Goal: Information Seeking & Learning: Learn about a topic

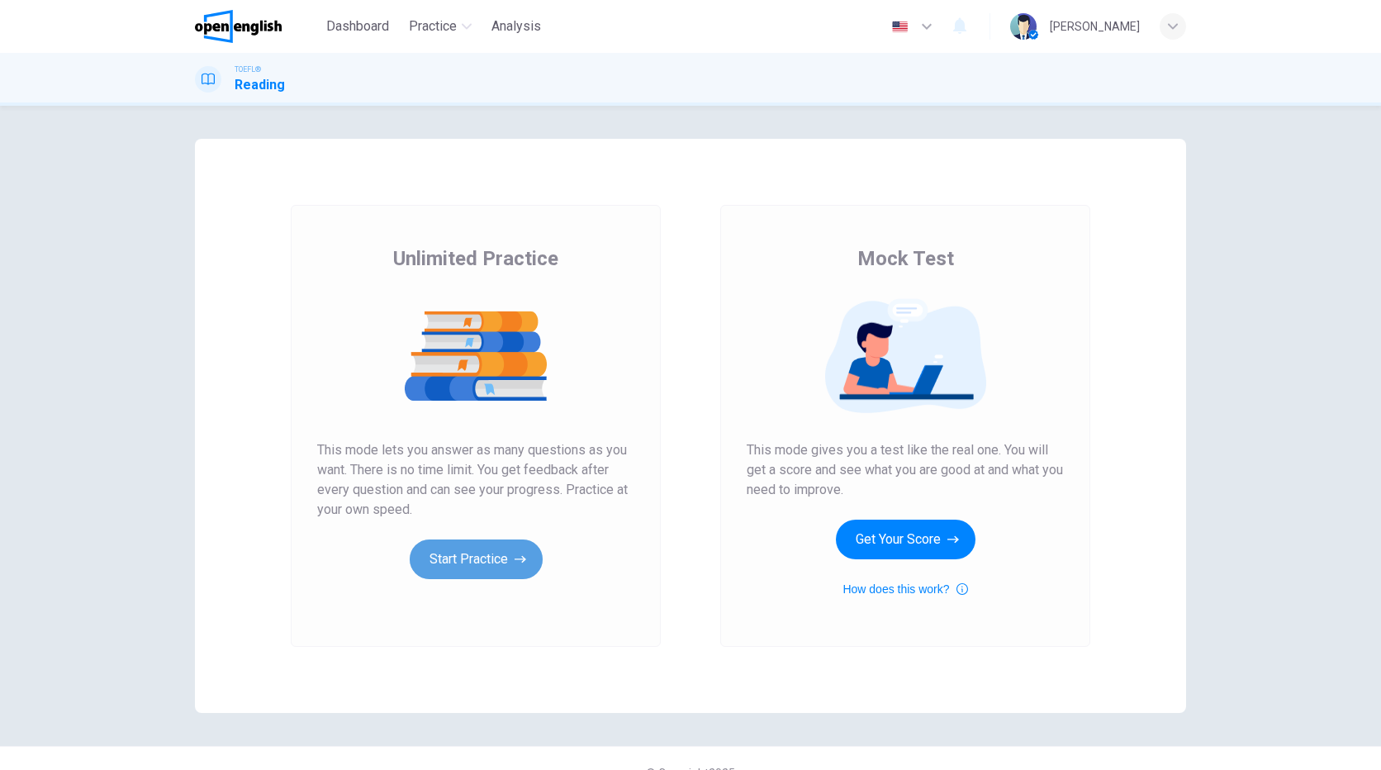
click at [469, 554] on button "Start Practice" at bounding box center [476, 559] width 133 height 40
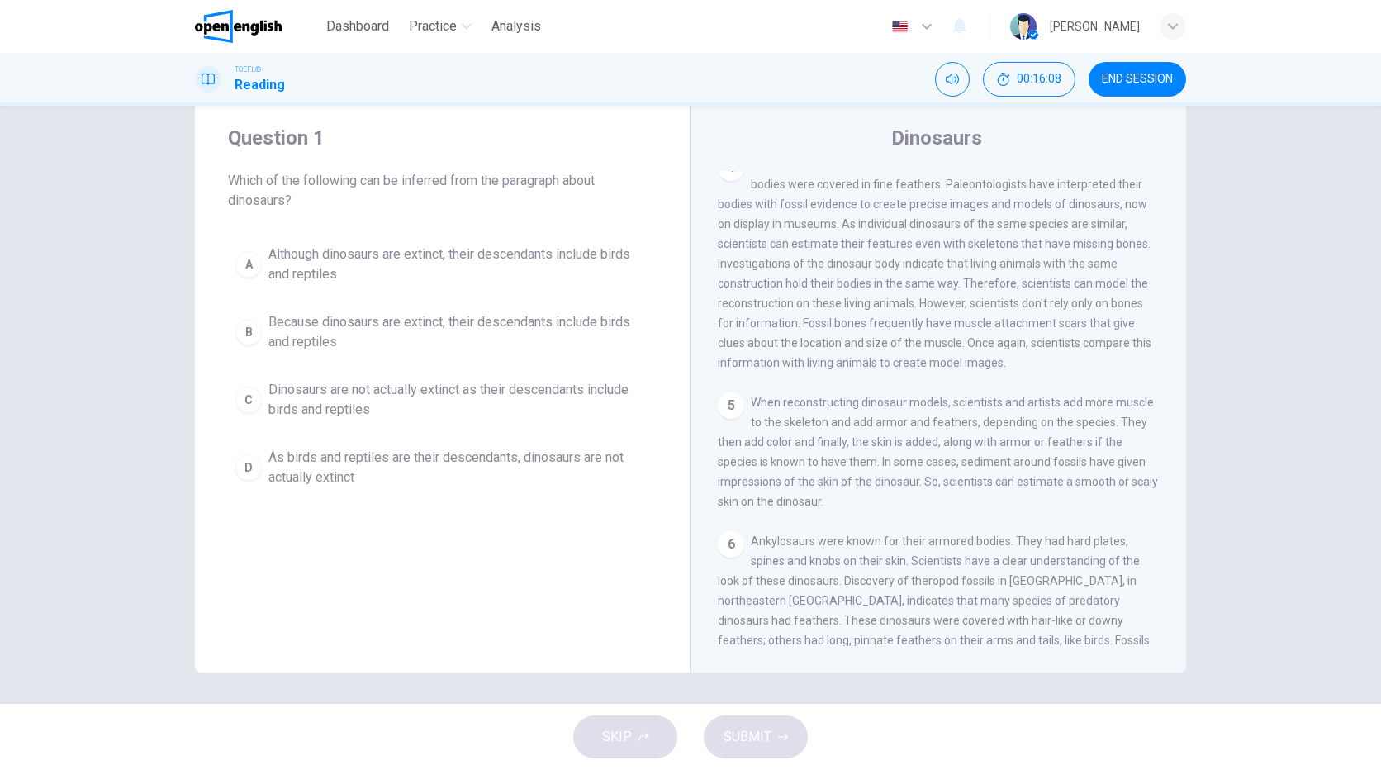
scroll to position [42, 0]
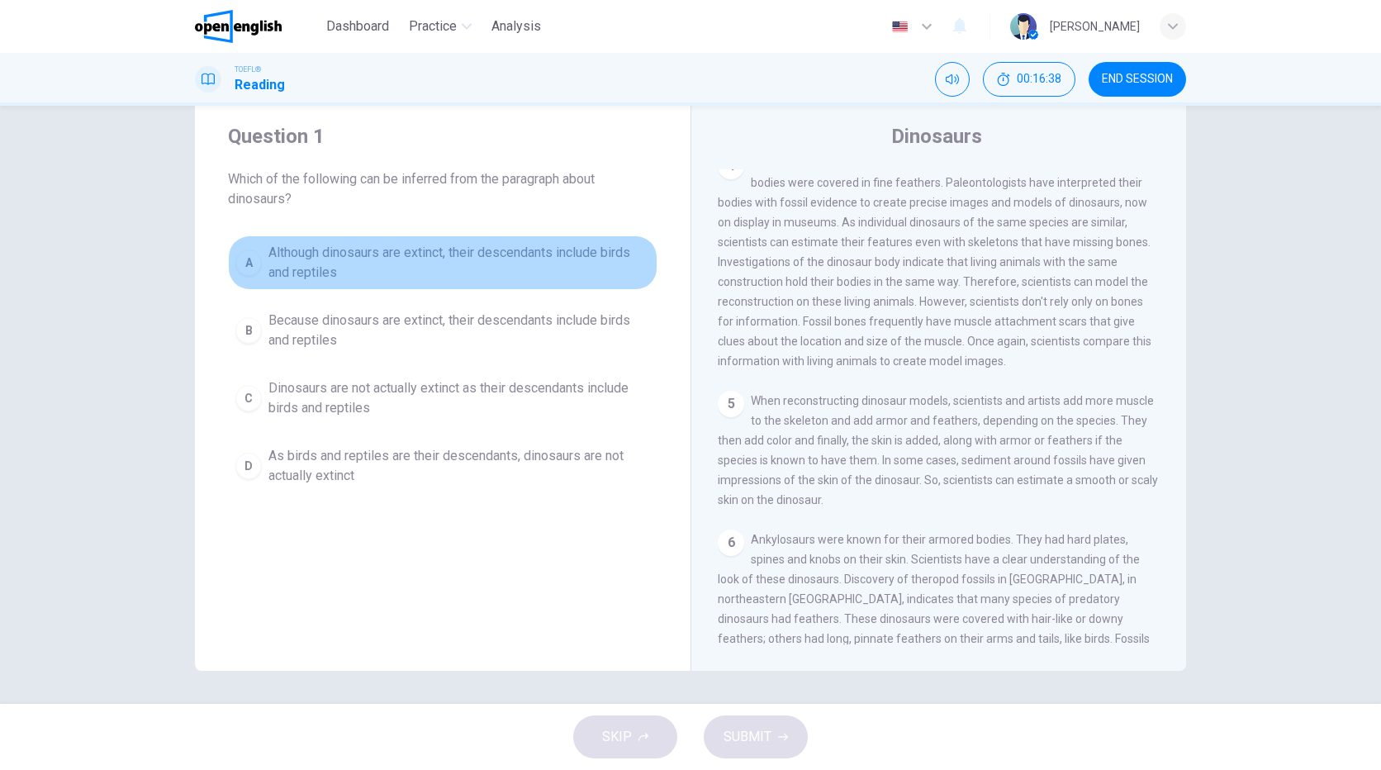
click at [339, 252] on span "Although dinosaurs are extinct, their descendants include birds and reptiles" at bounding box center [459, 263] width 382 height 40
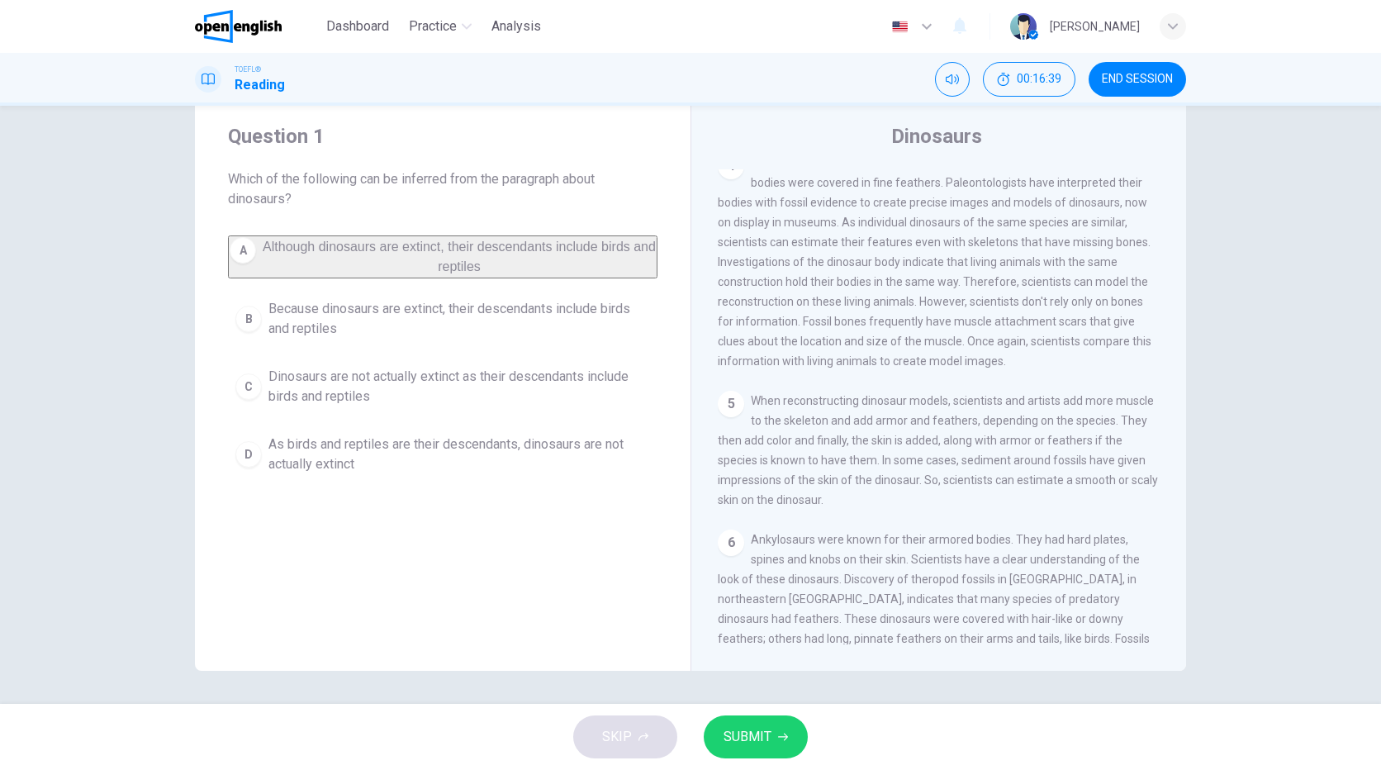
click at [748, 738] on span "SUBMIT" at bounding box center [748, 736] width 48 height 23
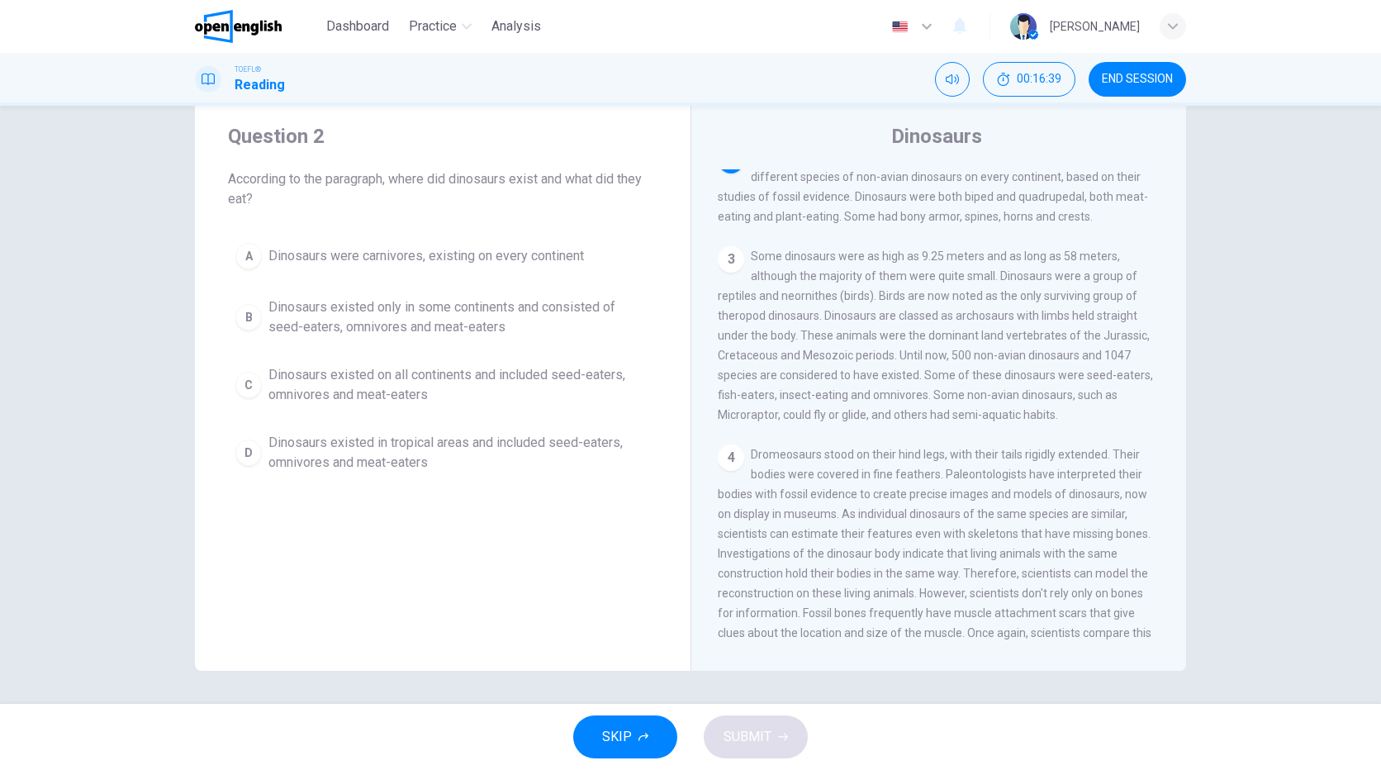
scroll to position [102, 0]
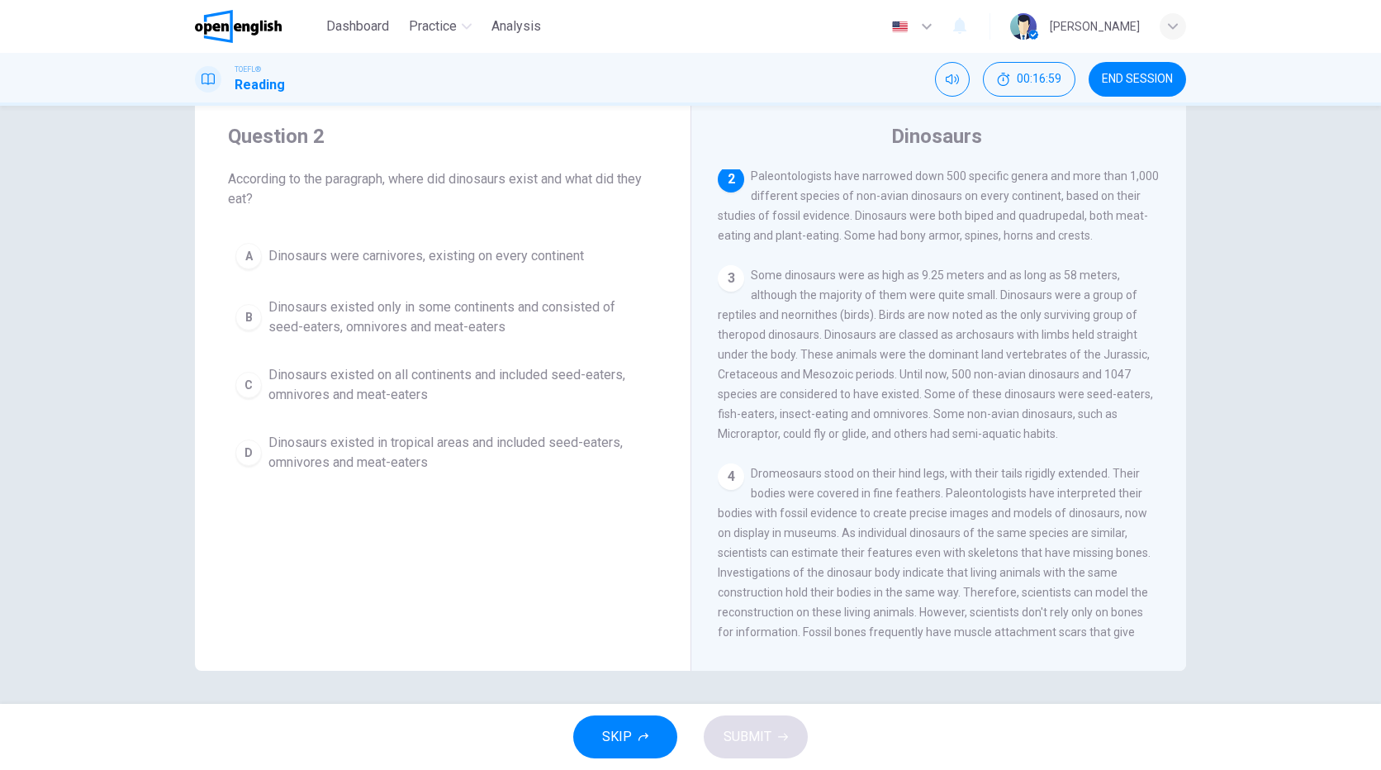
click at [237, 314] on div "B" at bounding box center [248, 317] width 26 height 26
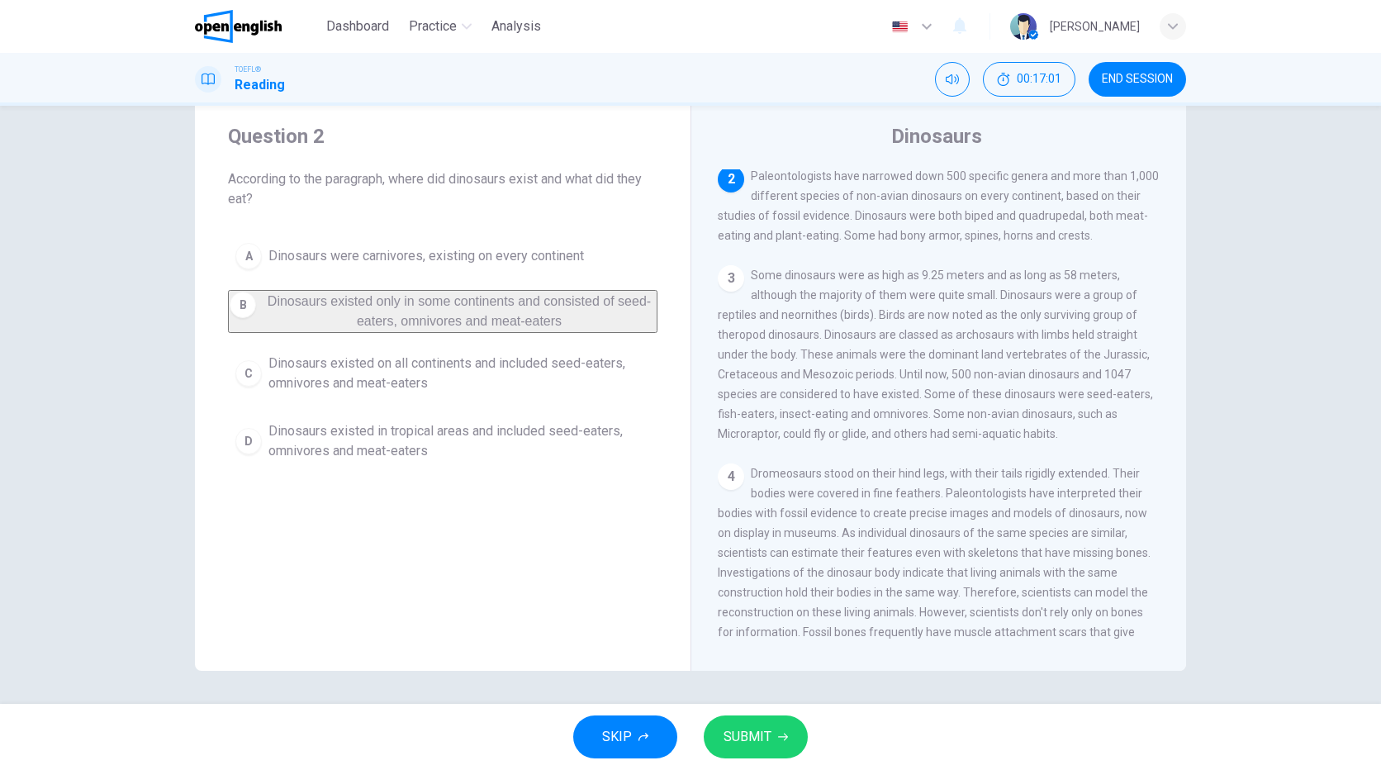
click at [746, 738] on span "SUBMIT" at bounding box center [748, 736] width 48 height 23
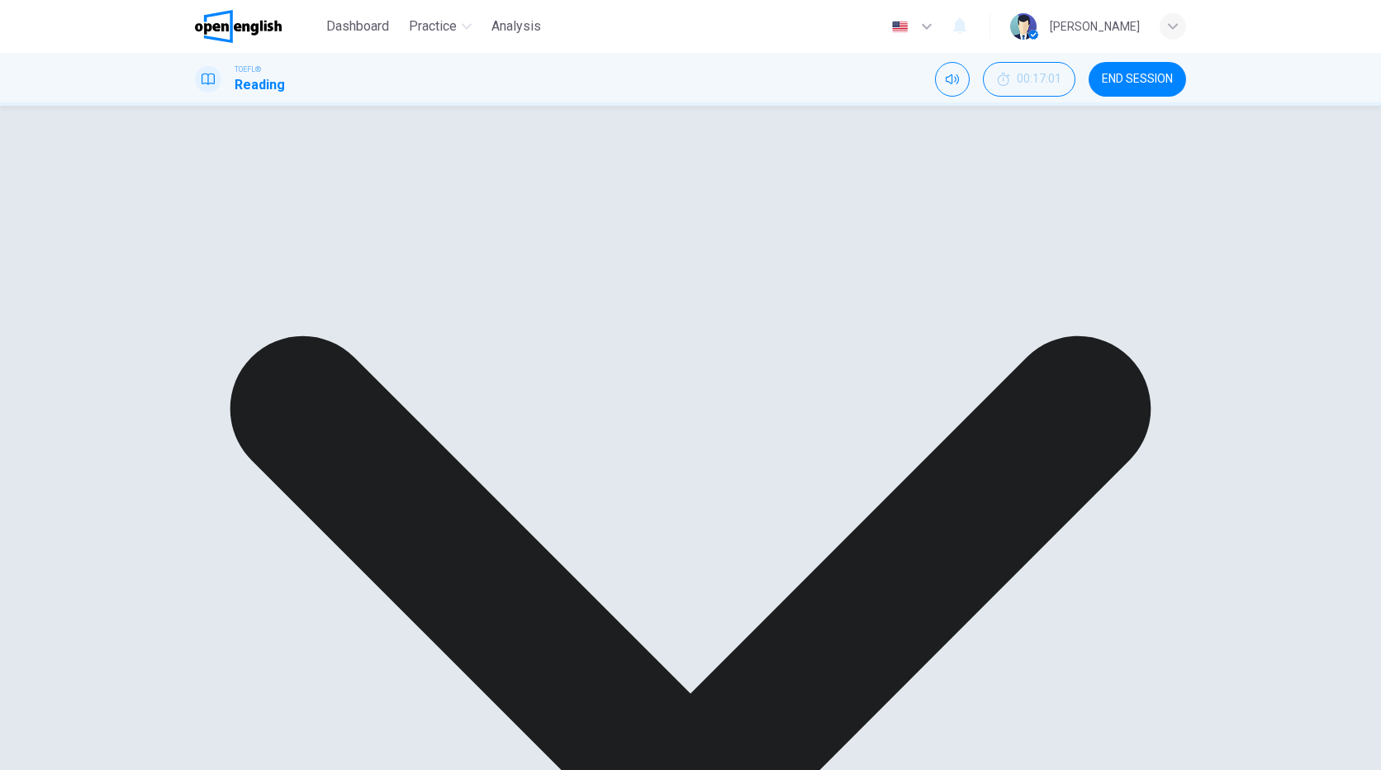
click at [366, 387] on div "A Dinosaurs were carnivores, existing on every continent B Dinosaurs existed on…" at bounding box center [442, 334] width 429 height 198
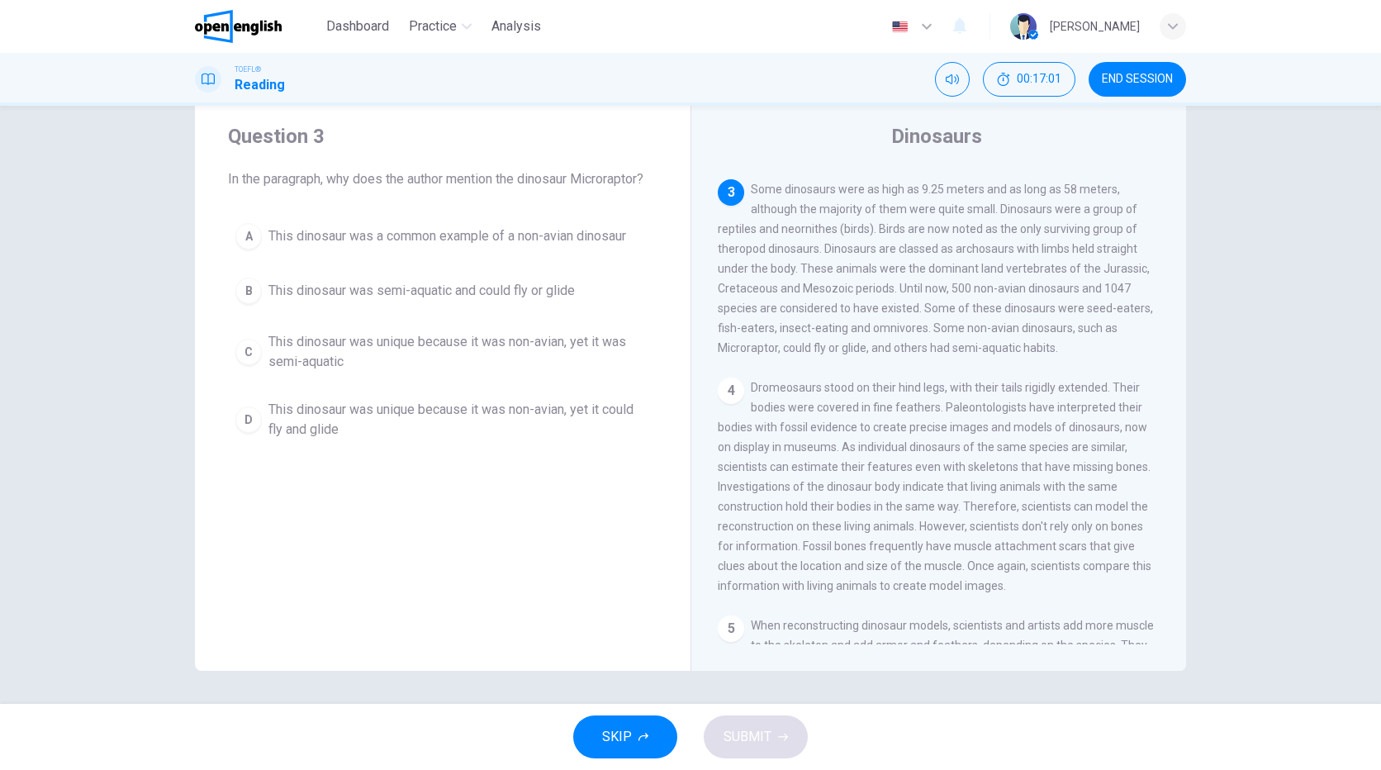
scroll to position [205, 0]
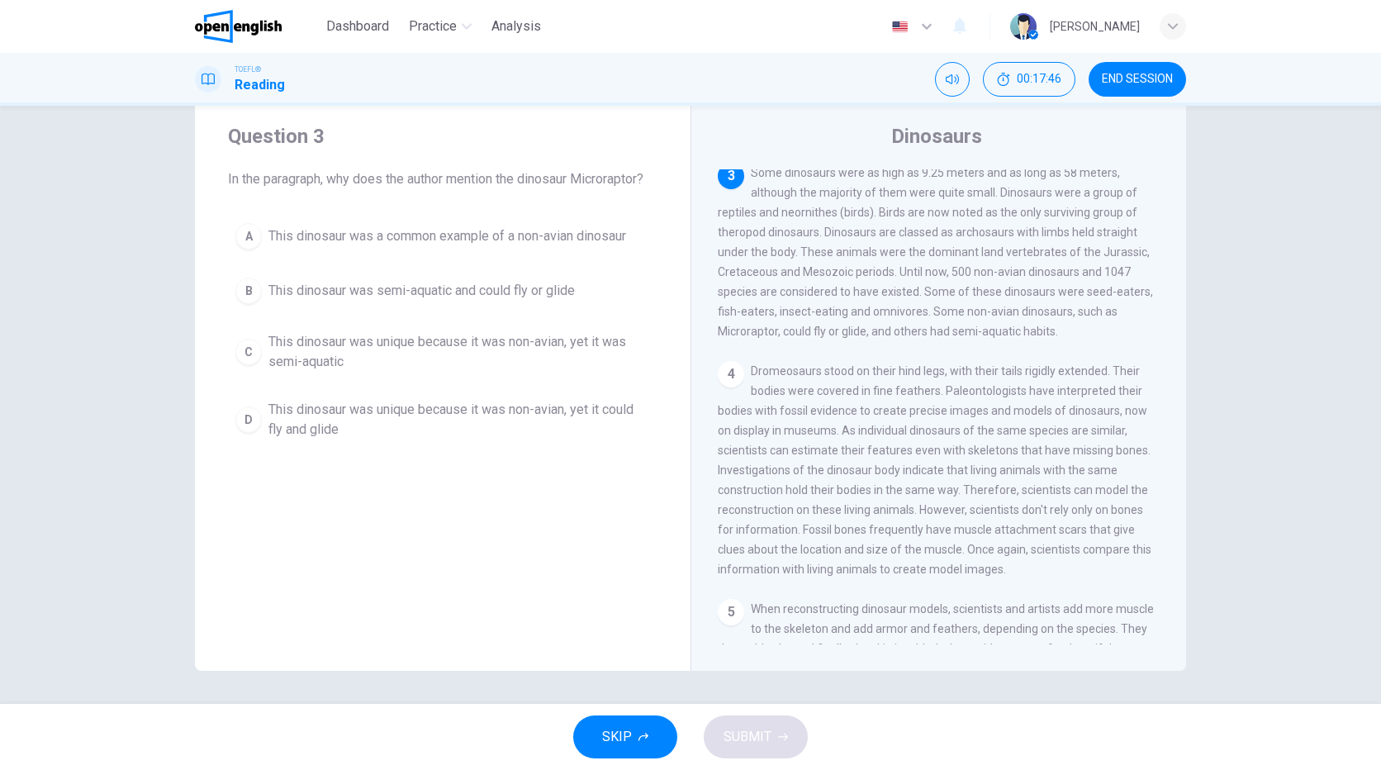
drag, startPoint x: 823, startPoint y: 346, endPoint x: 950, endPoint y: 347, distance: 126.4
click at [950, 338] on span "Some dinosaurs were as high as 9.25 meters and as long as 58 meters, although t…" at bounding box center [935, 252] width 435 height 172
click at [242, 424] on div "D" at bounding box center [248, 419] width 26 height 26
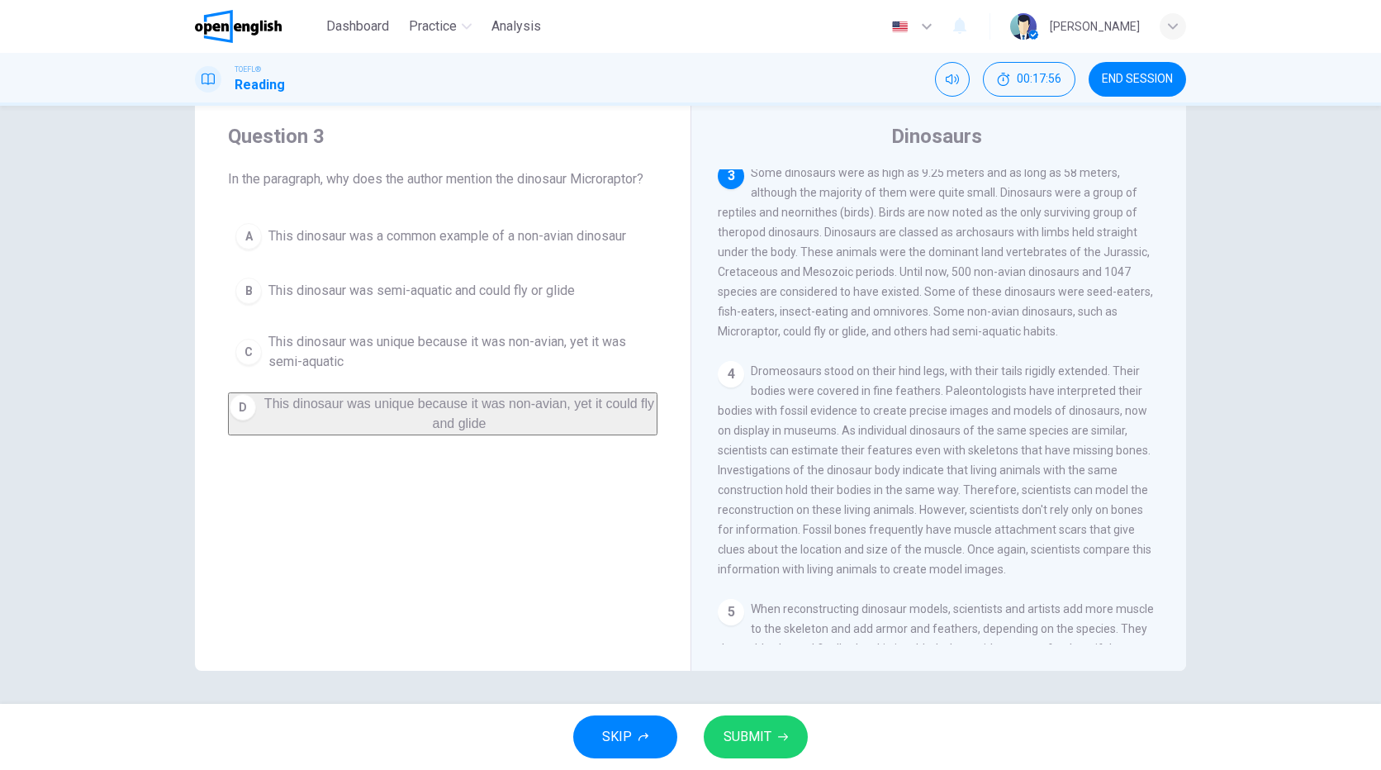
click at [757, 743] on span "SUBMIT" at bounding box center [748, 736] width 48 height 23
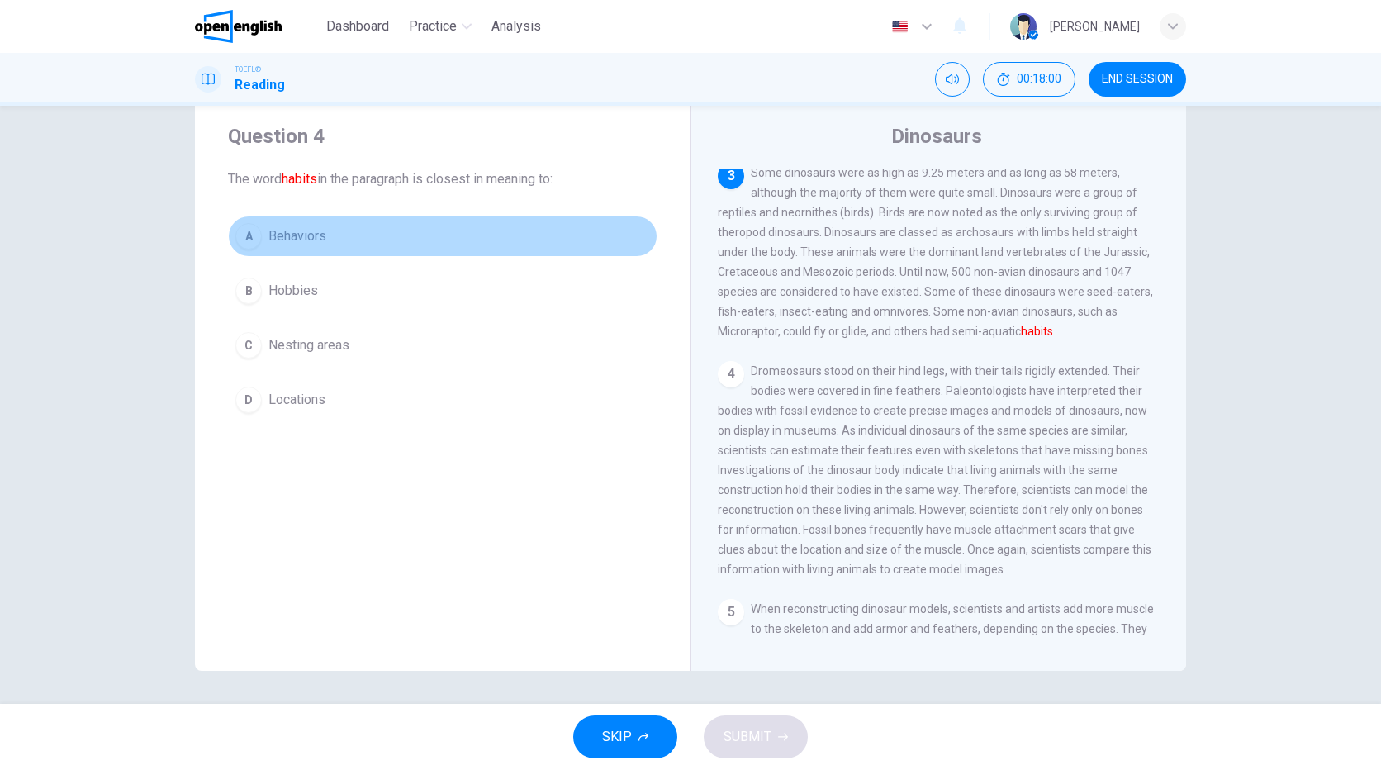
click at [246, 236] on div "A" at bounding box center [248, 236] width 26 height 26
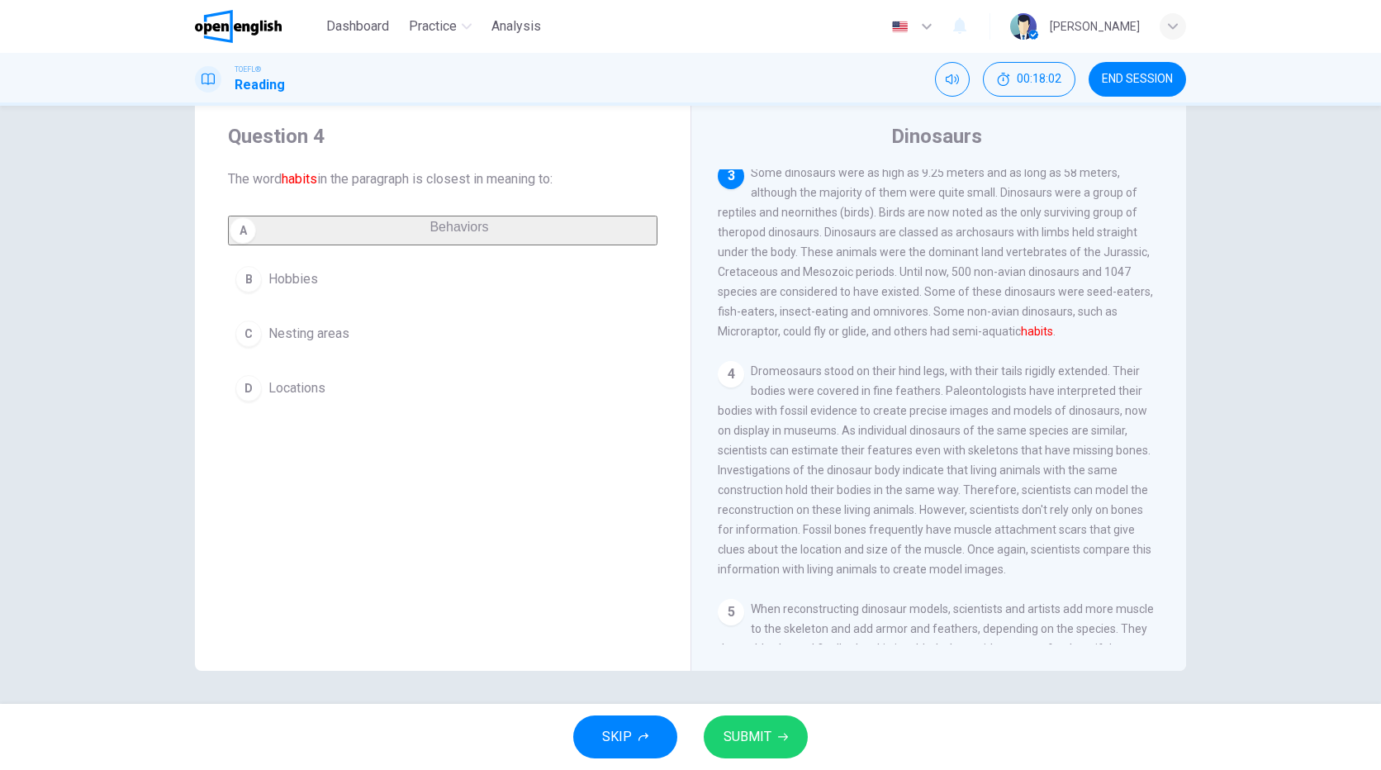
click at [777, 724] on button "SUBMIT" at bounding box center [756, 736] width 104 height 43
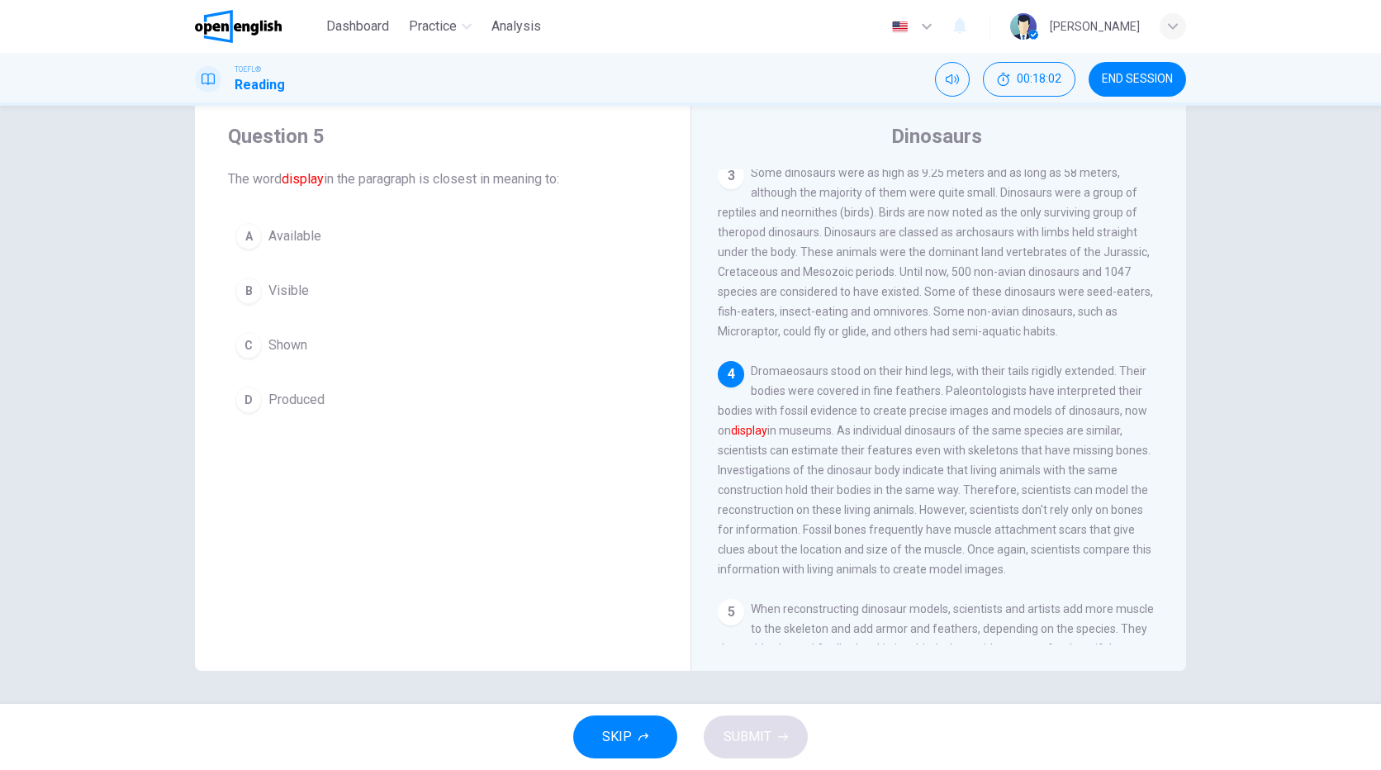
scroll to position [328, 0]
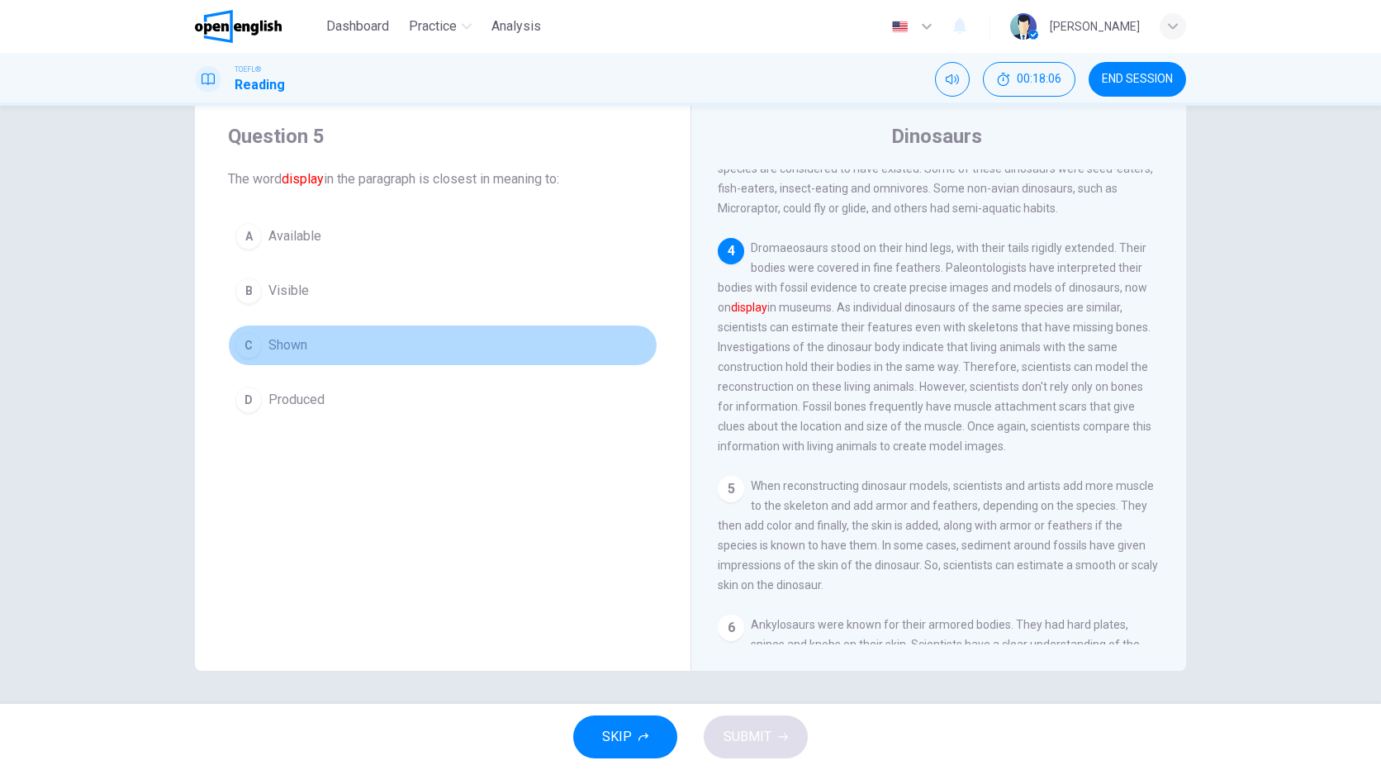
click at [277, 344] on span "Shown" at bounding box center [287, 345] width 39 height 20
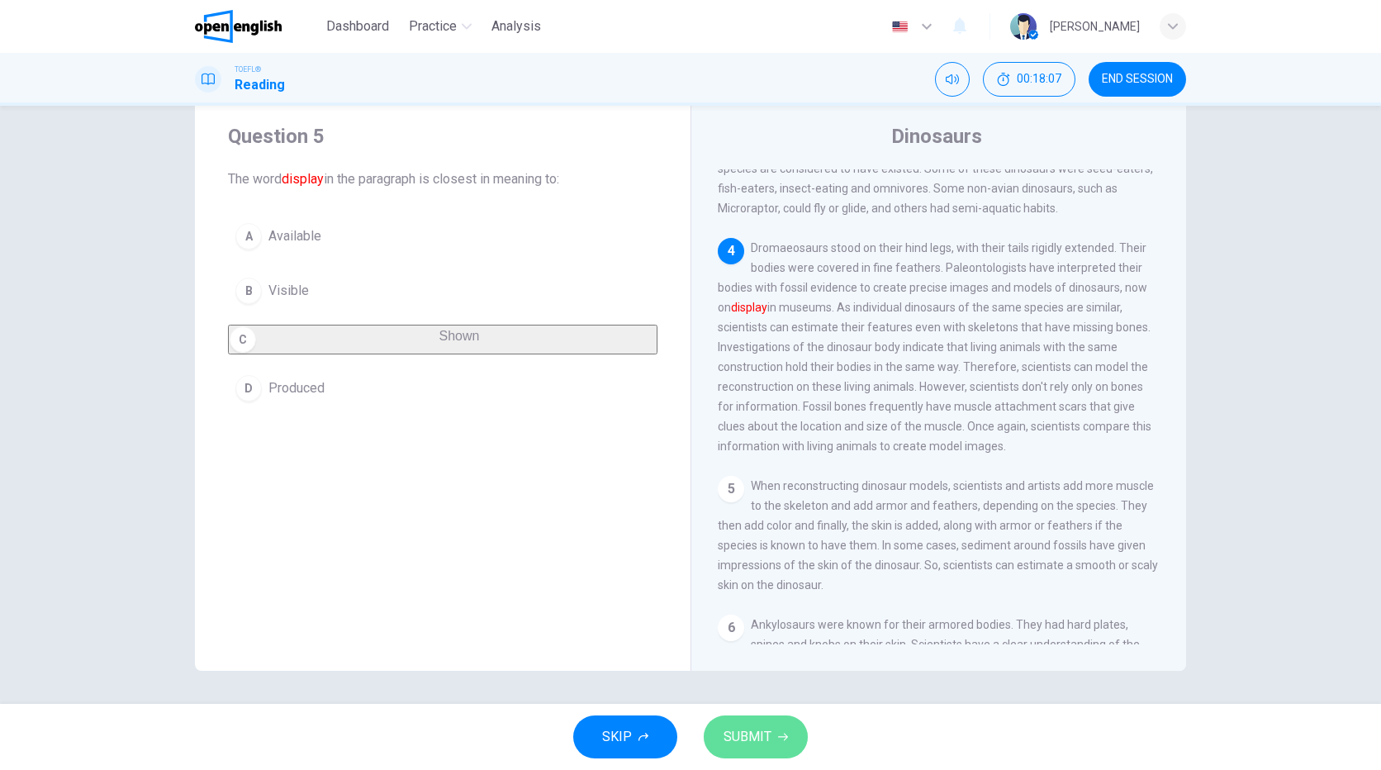
click at [743, 735] on span "SUBMIT" at bounding box center [748, 736] width 48 height 23
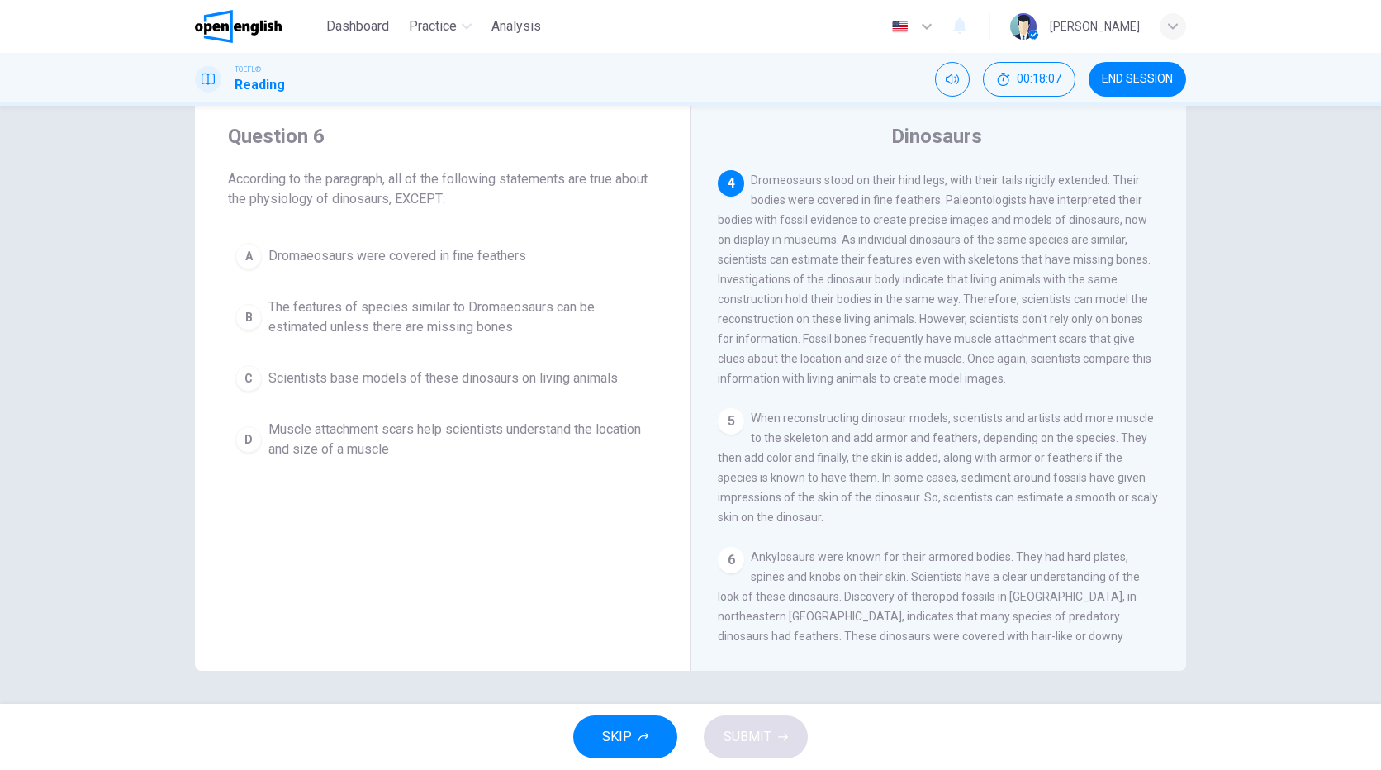
scroll to position [410, 0]
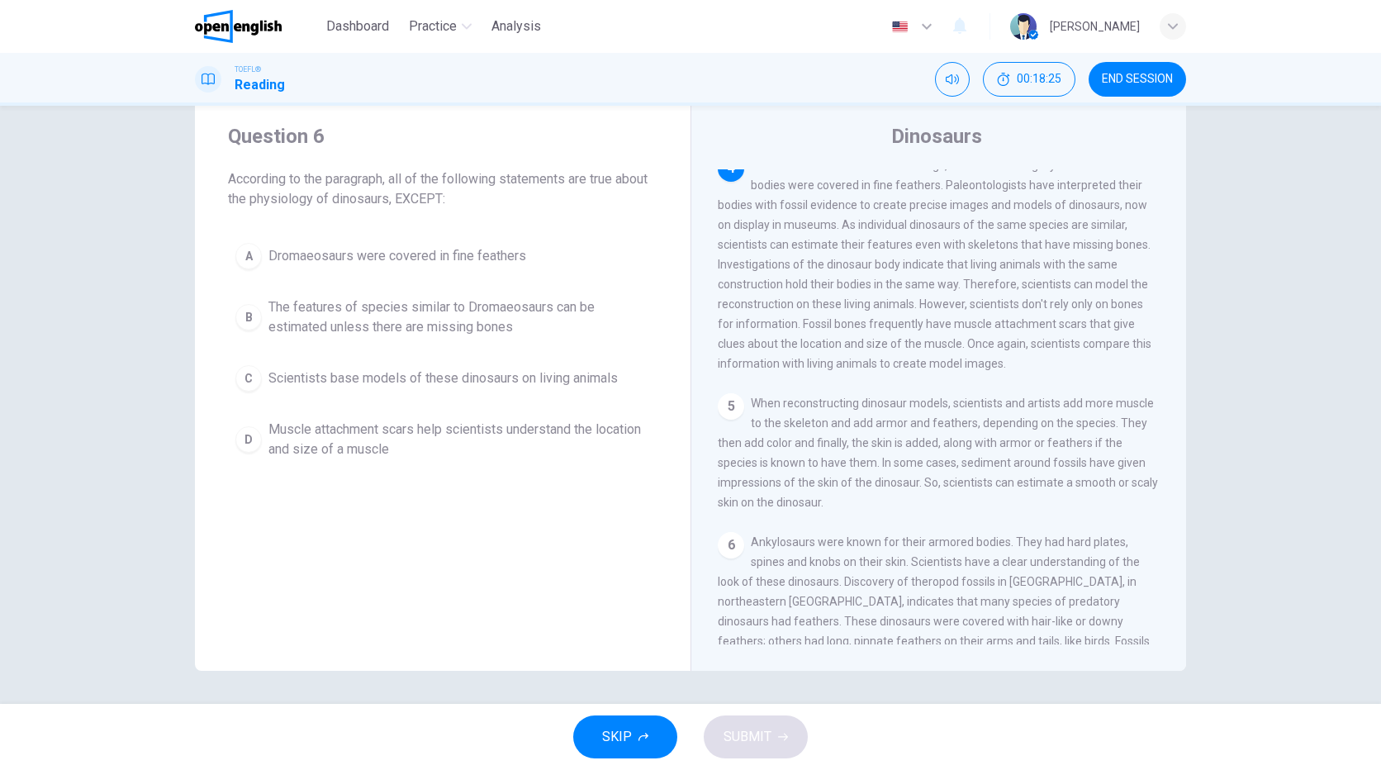
click at [468, 423] on span "Muscle attachment scars help scientists understand the location and size of a m…" at bounding box center [459, 440] width 382 height 40
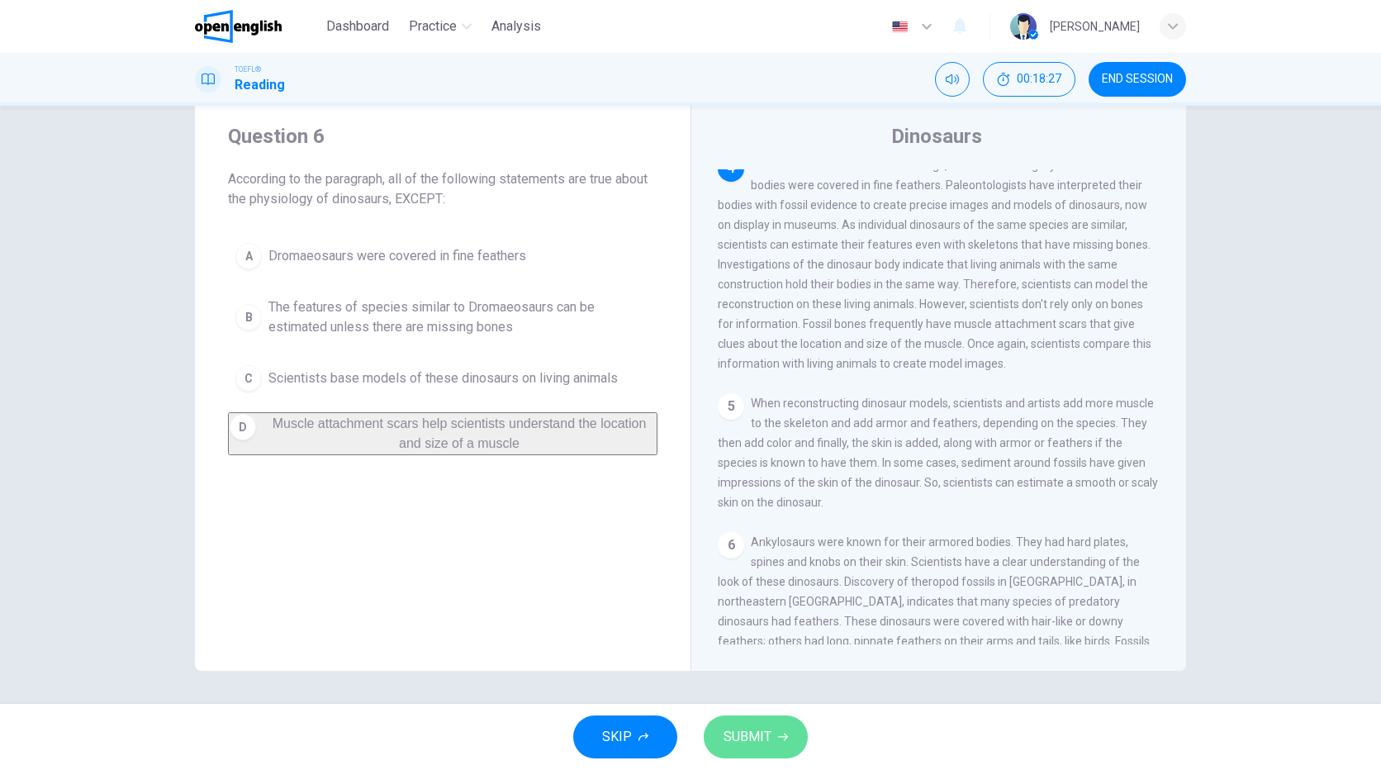
click at [757, 745] on span "SUBMIT" at bounding box center [748, 736] width 48 height 23
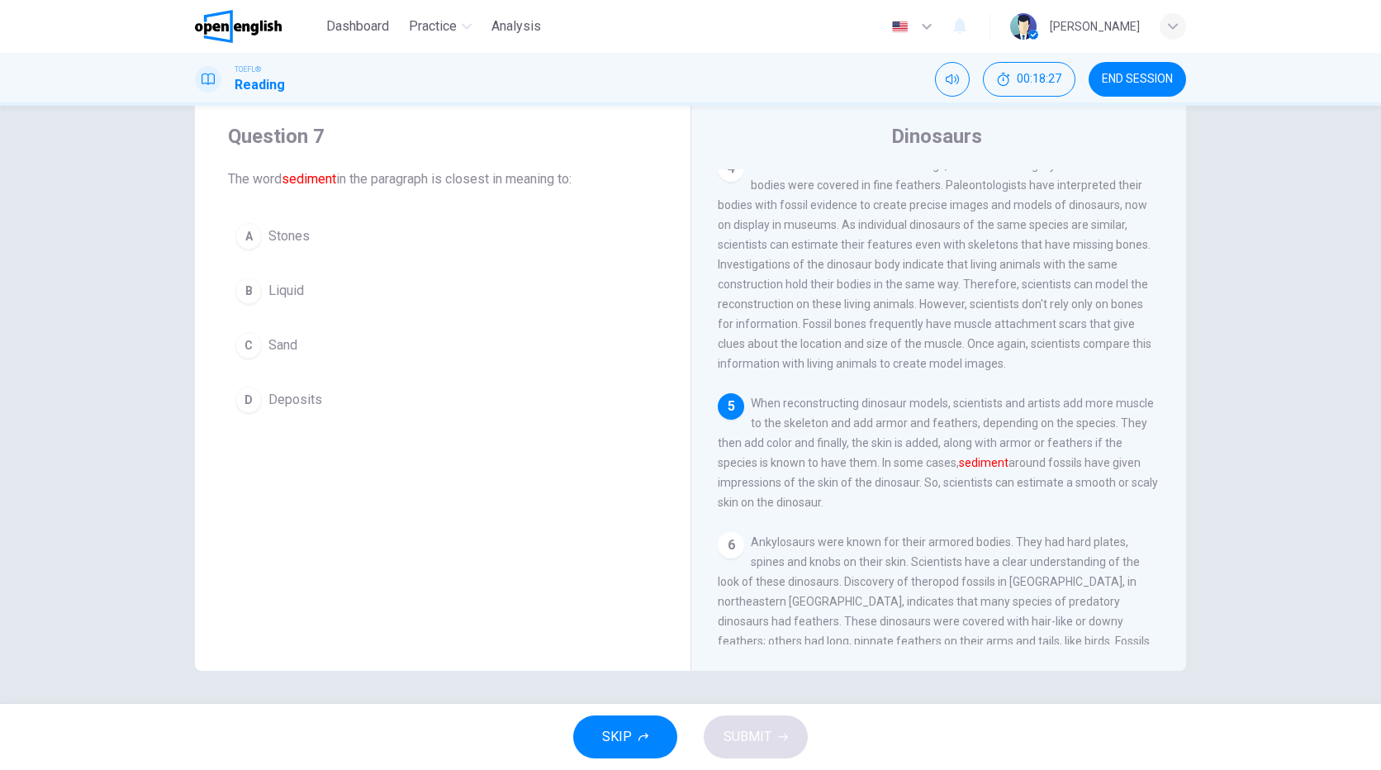
scroll to position [472, 0]
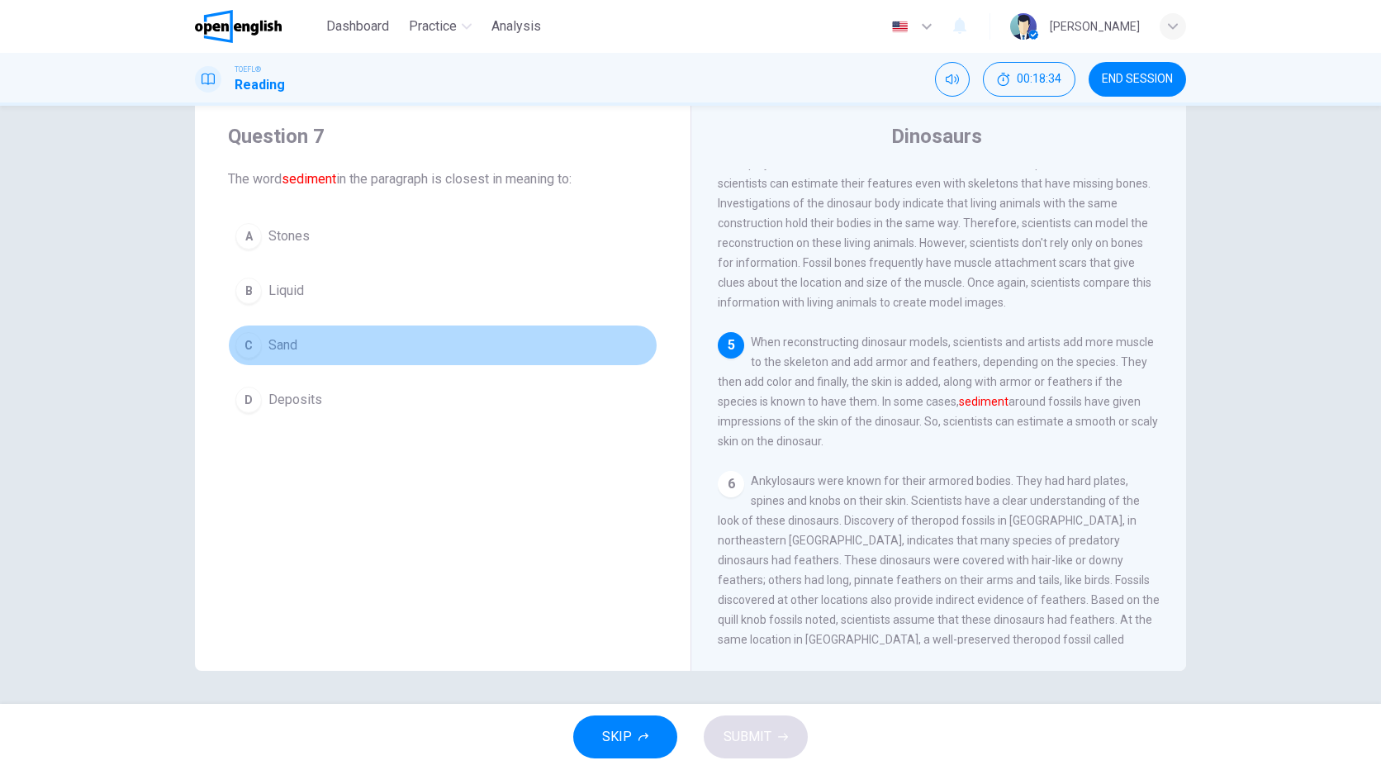
click at [285, 348] on span "Sand" at bounding box center [282, 345] width 29 height 20
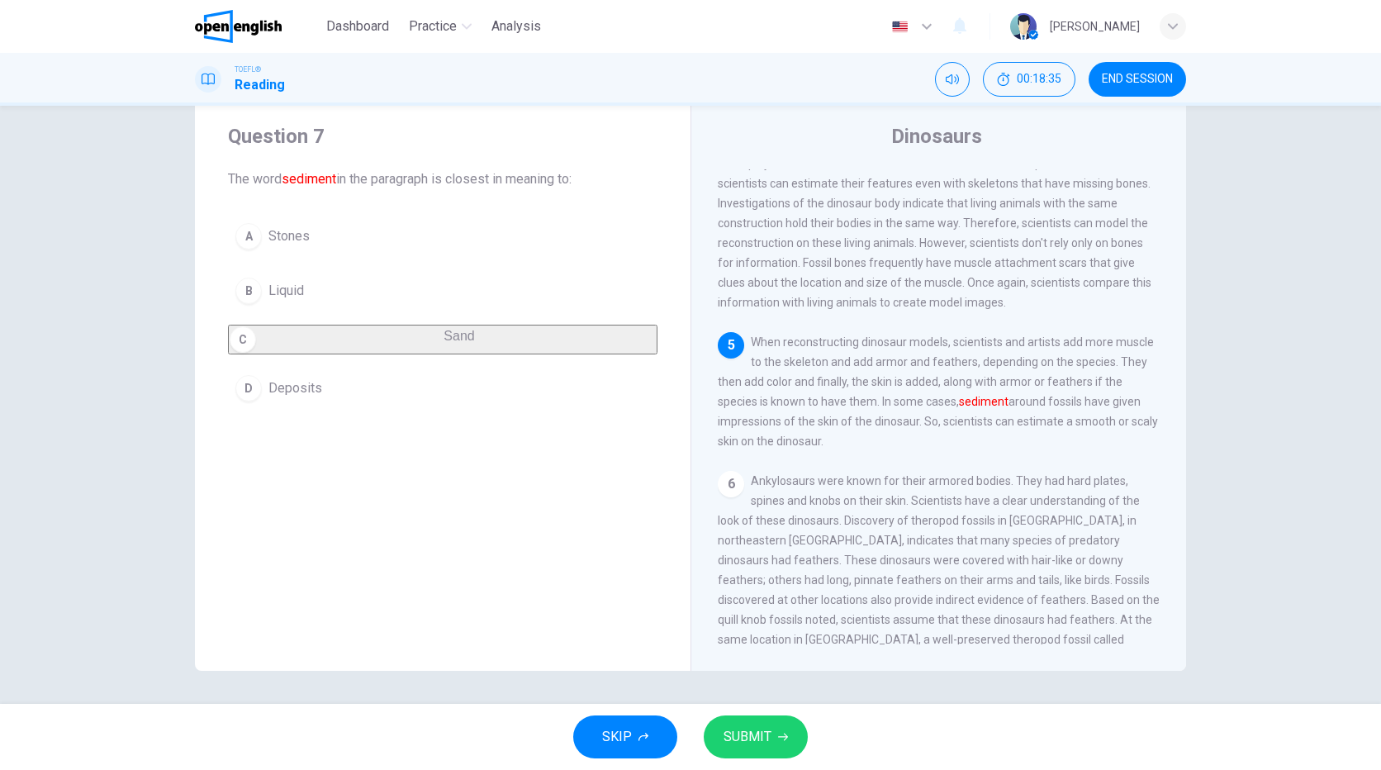
click at [747, 731] on span "SUBMIT" at bounding box center [748, 736] width 48 height 23
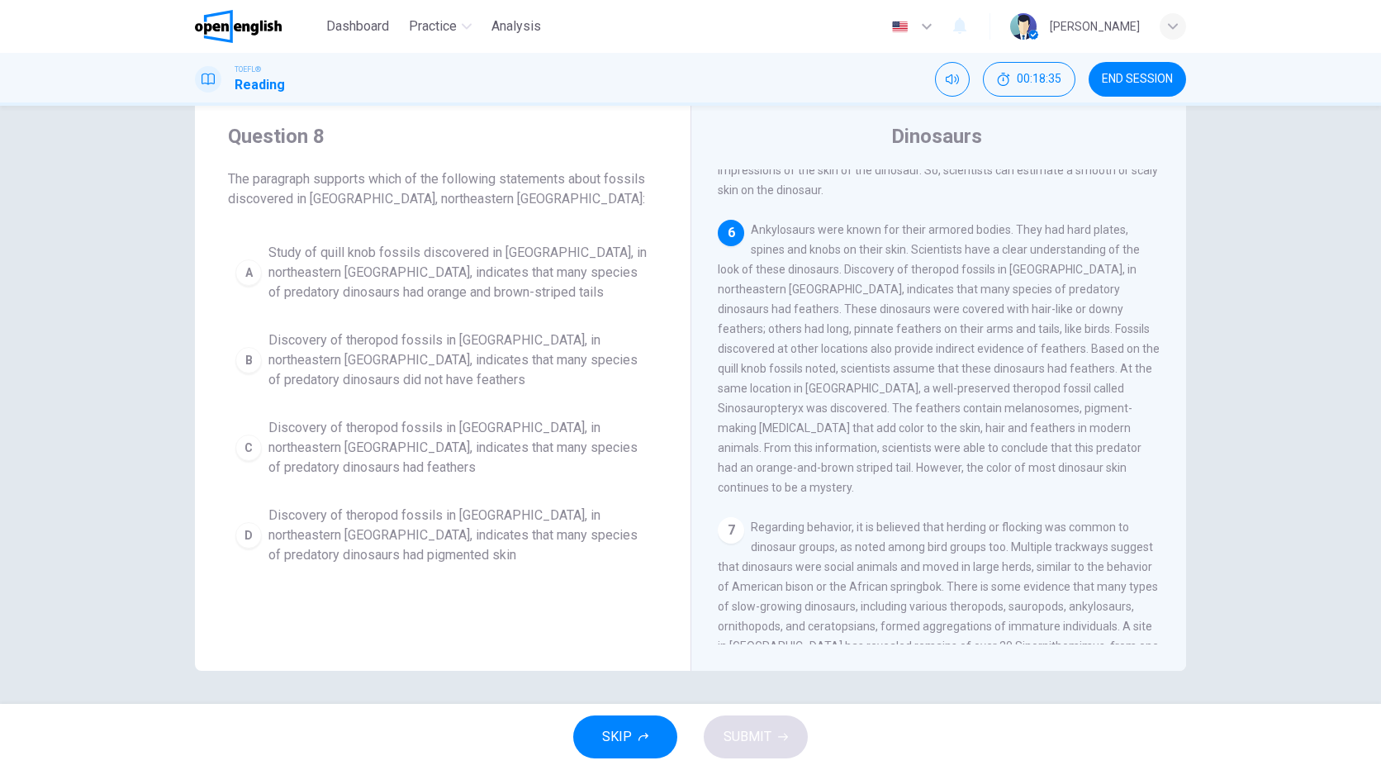
scroll to position [760, 0]
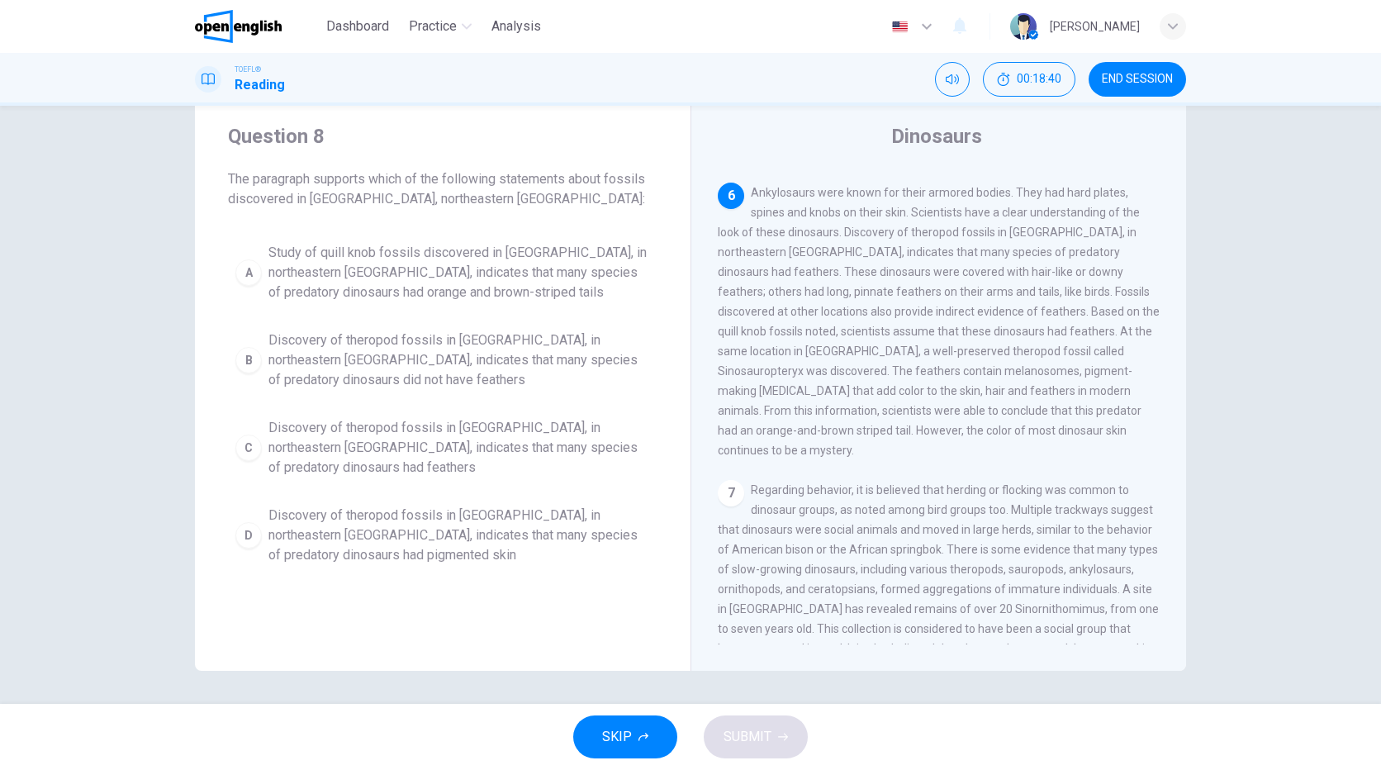
click at [451, 444] on span "Discovery of theropod fossils in [GEOGRAPHIC_DATA], in northeastern [GEOGRAPHIC…" at bounding box center [459, 447] width 382 height 59
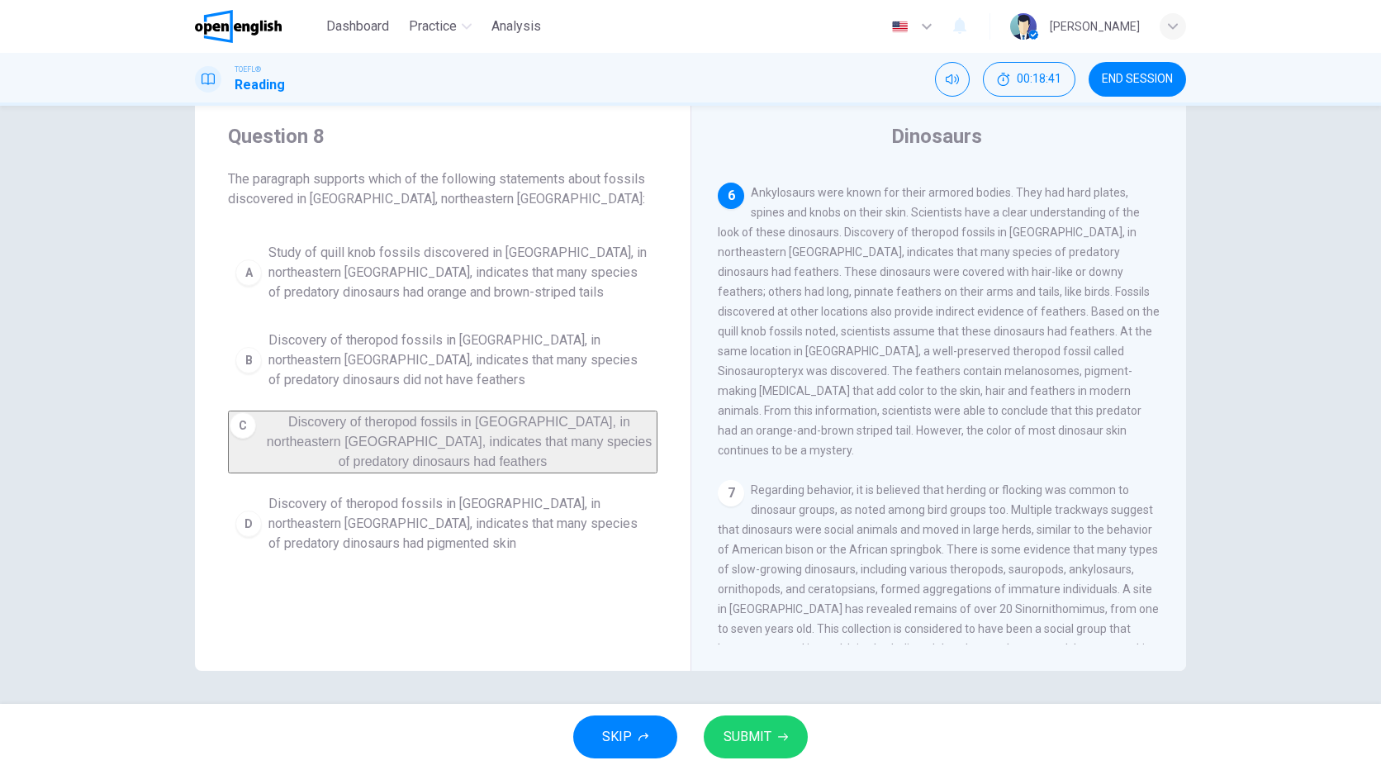
click at [758, 746] on div "SKIP SUBMIT" at bounding box center [690, 737] width 1381 height 66
click at [762, 743] on span "SUBMIT" at bounding box center [748, 736] width 48 height 23
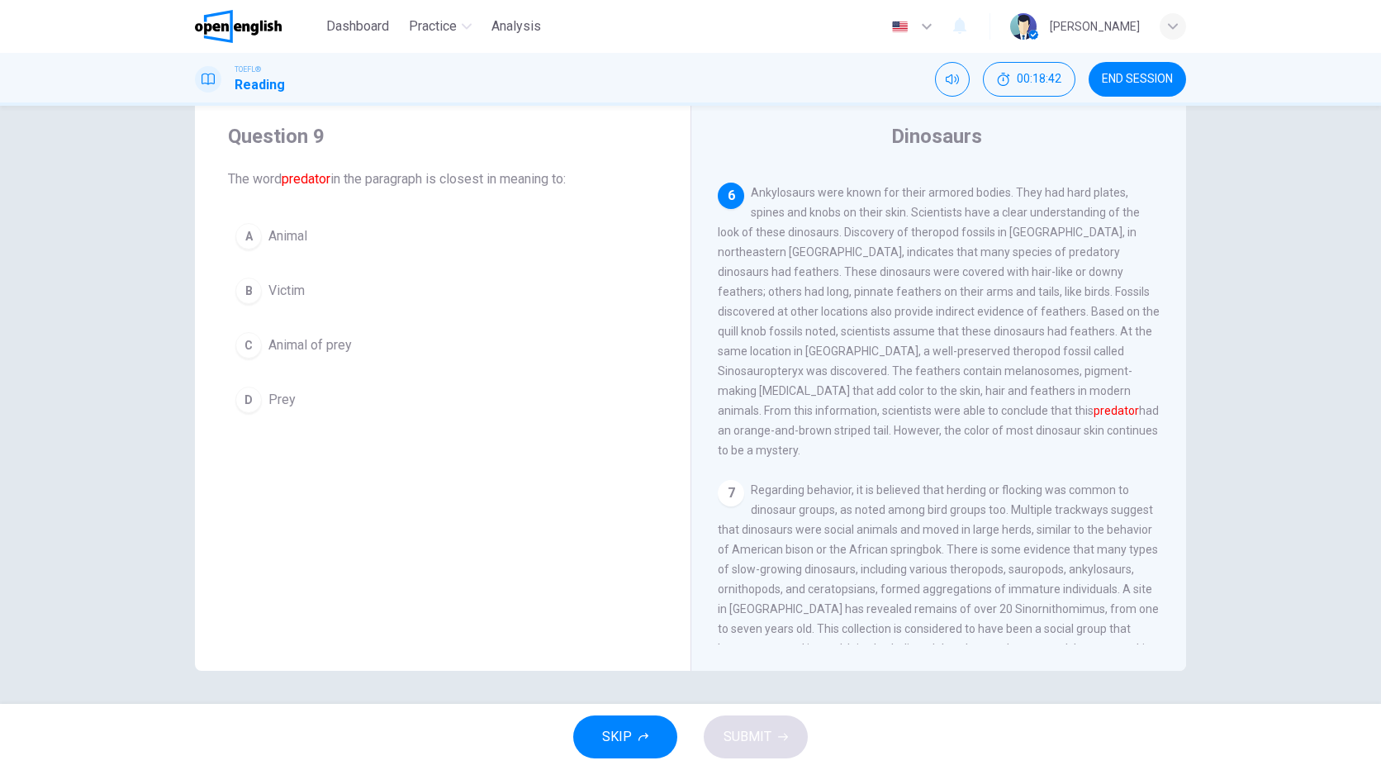
scroll to position [801, 0]
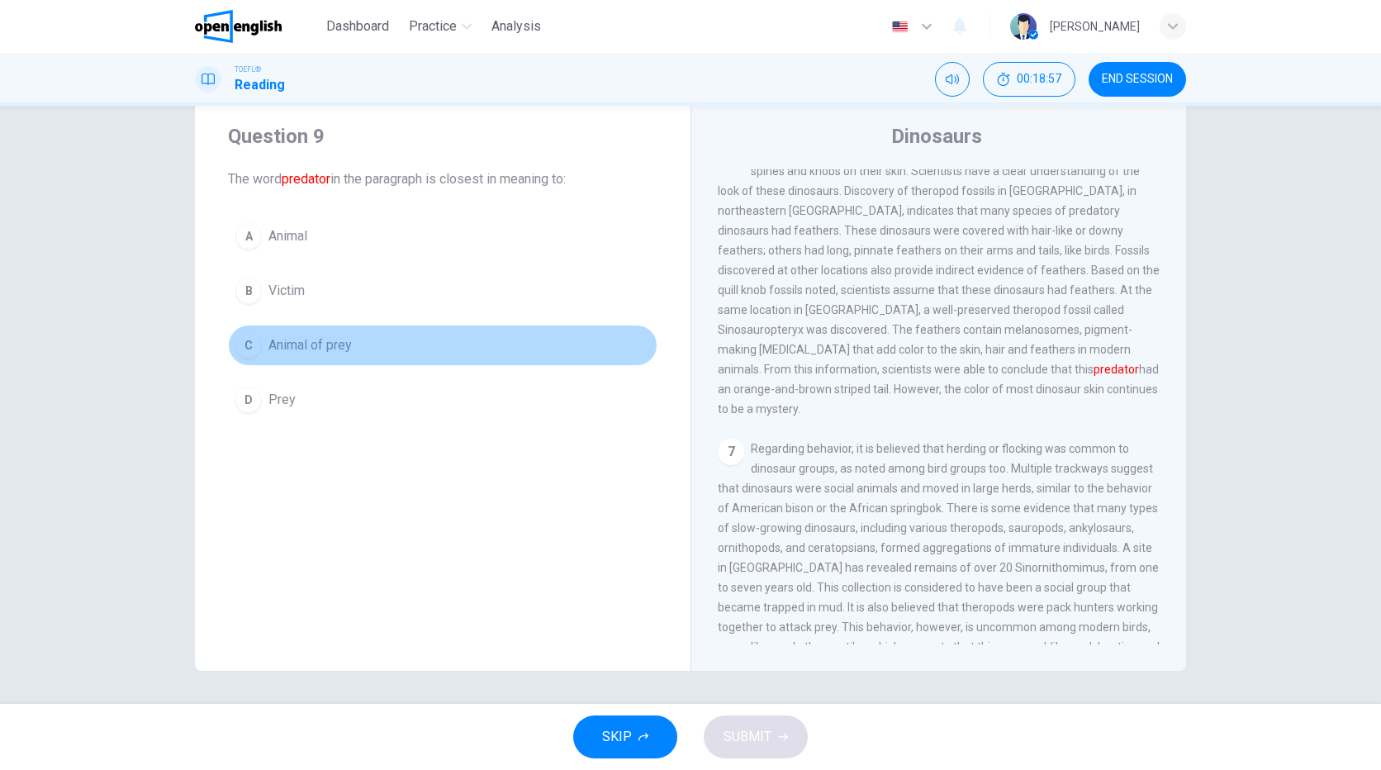
click at [259, 344] on button "C Animal of prey" at bounding box center [442, 345] width 429 height 41
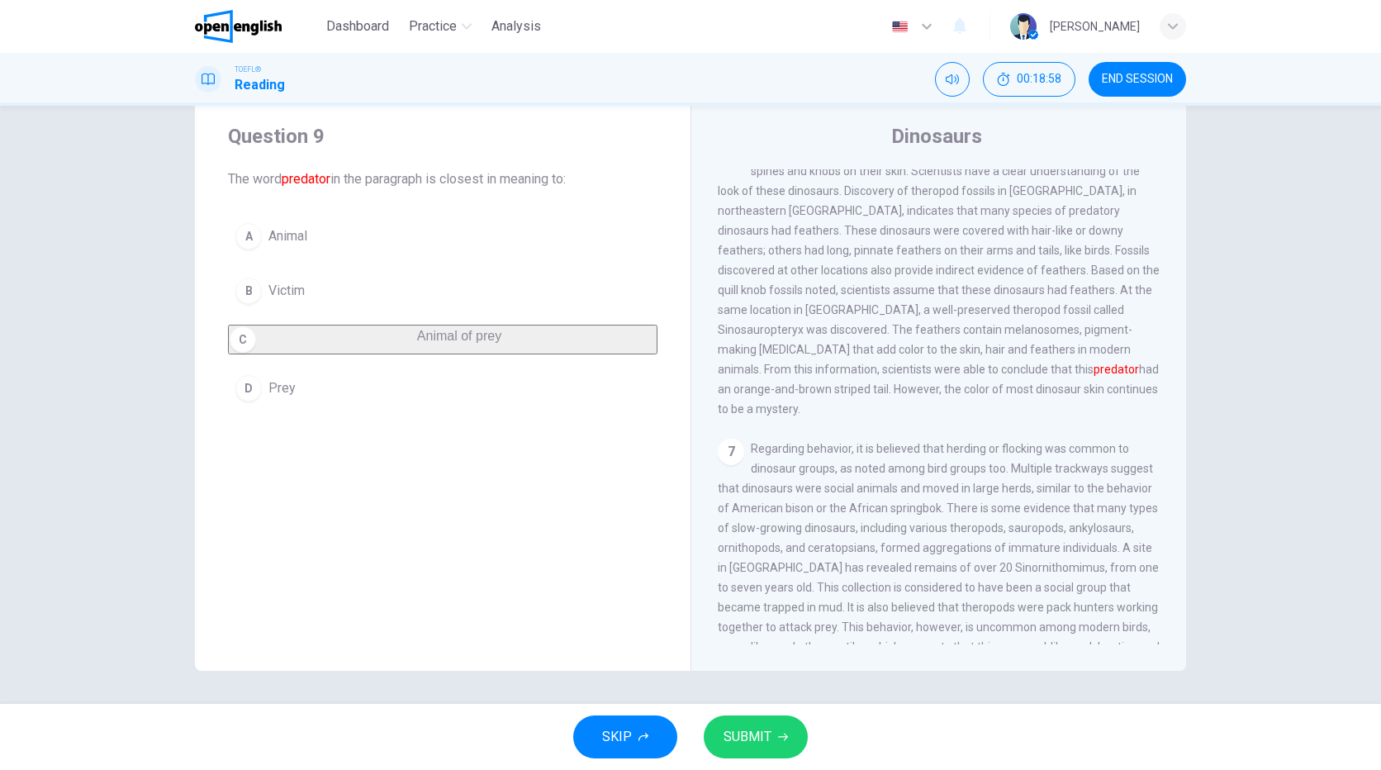
click at [768, 746] on span "SUBMIT" at bounding box center [748, 736] width 48 height 23
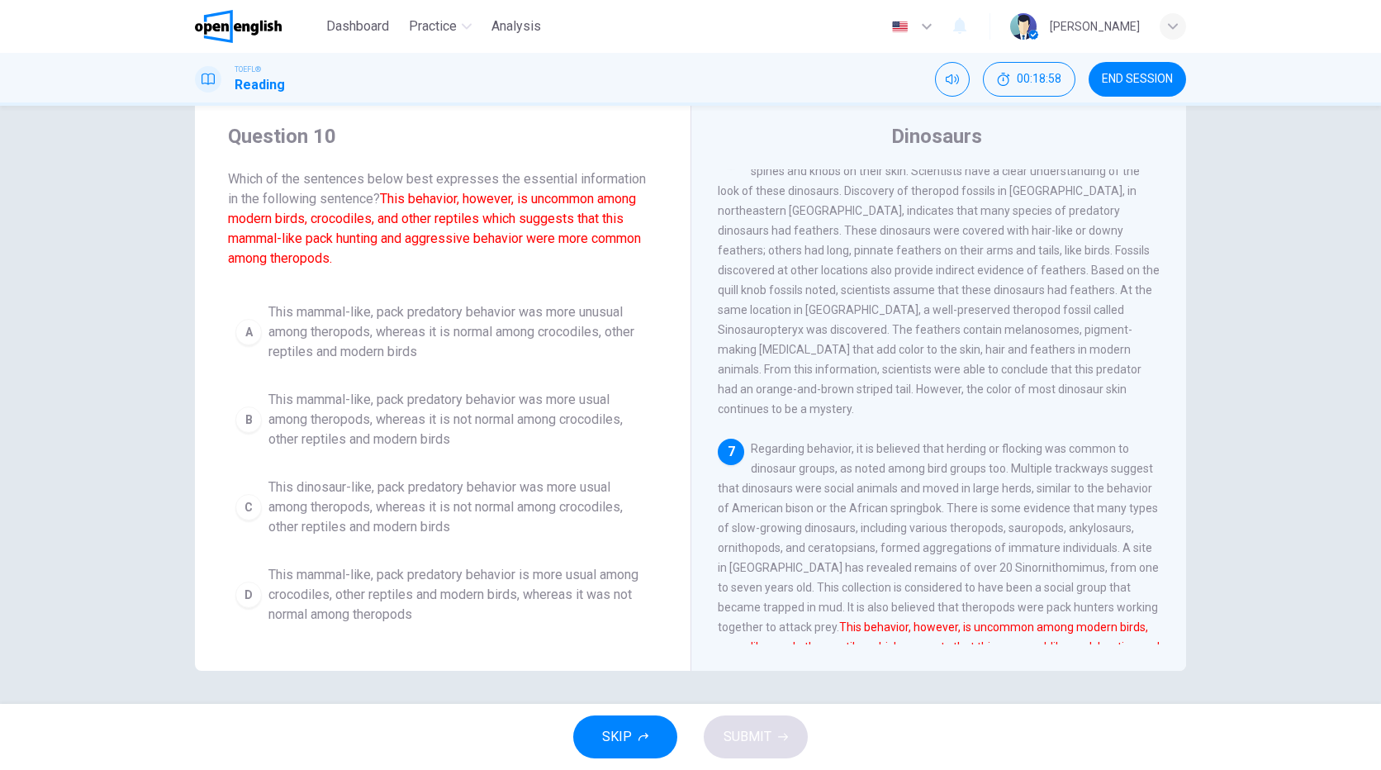
scroll to position [882, 0]
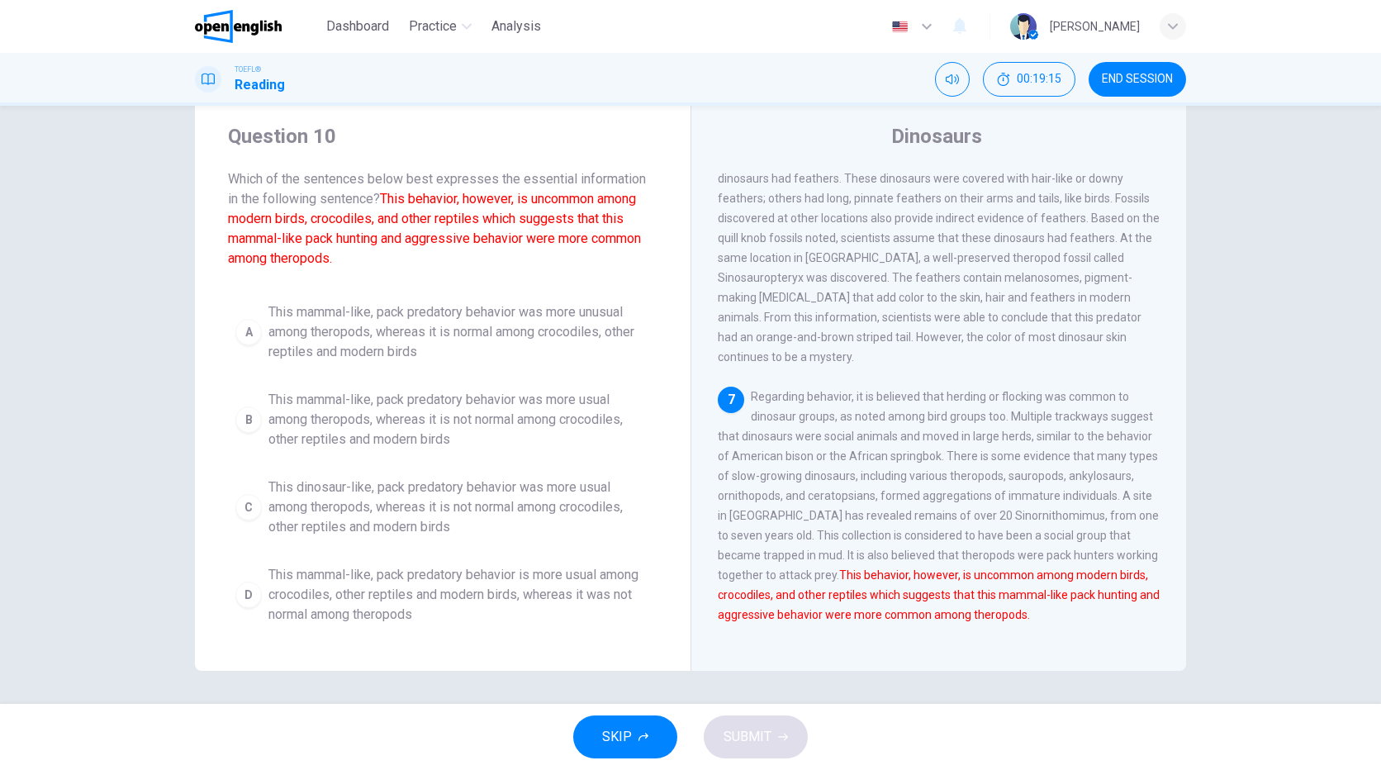
click at [403, 336] on span "This mammal-like, pack predatory behavior was more unusual among theropods, whe…" at bounding box center [459, 331] width 382 height 59
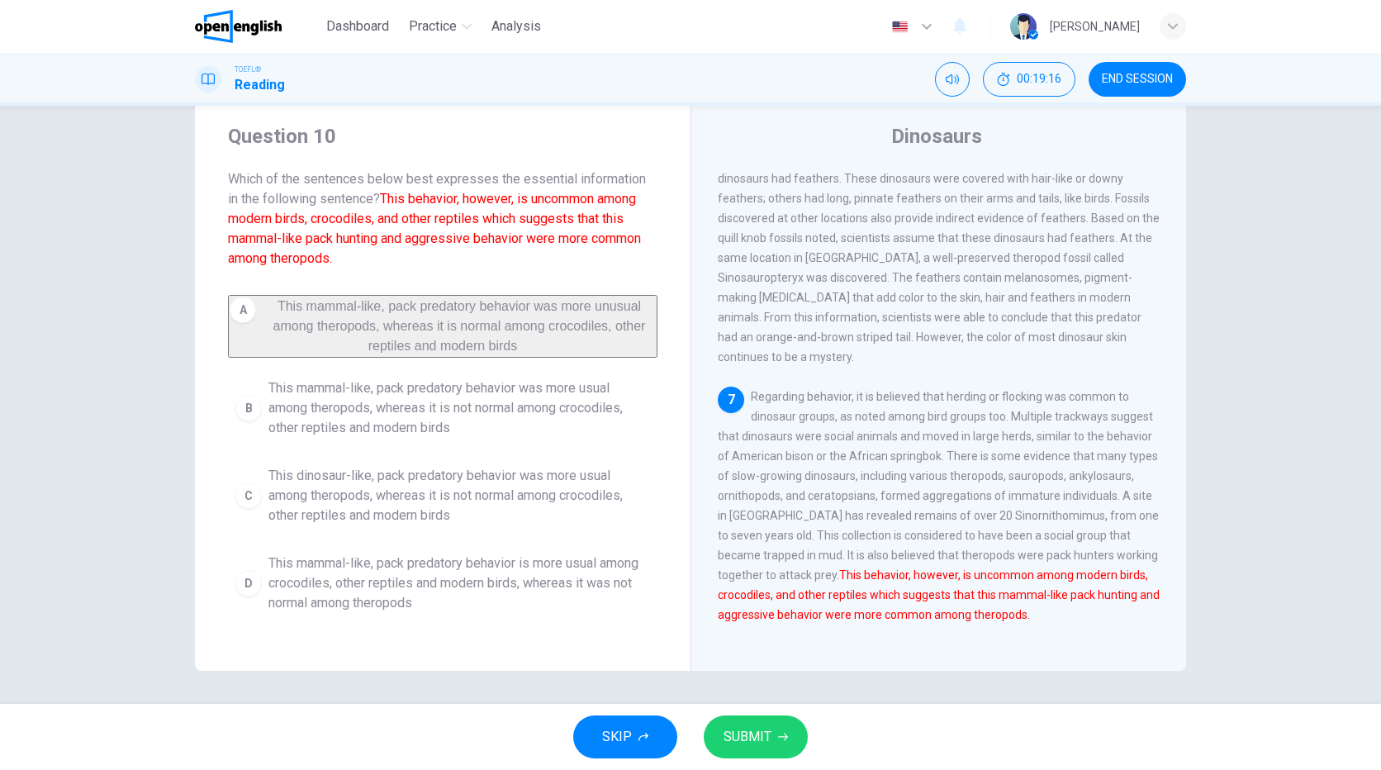
click at [762, 737] on span "SUBMIT" at bounding box center [748, 736] width 48 height 23
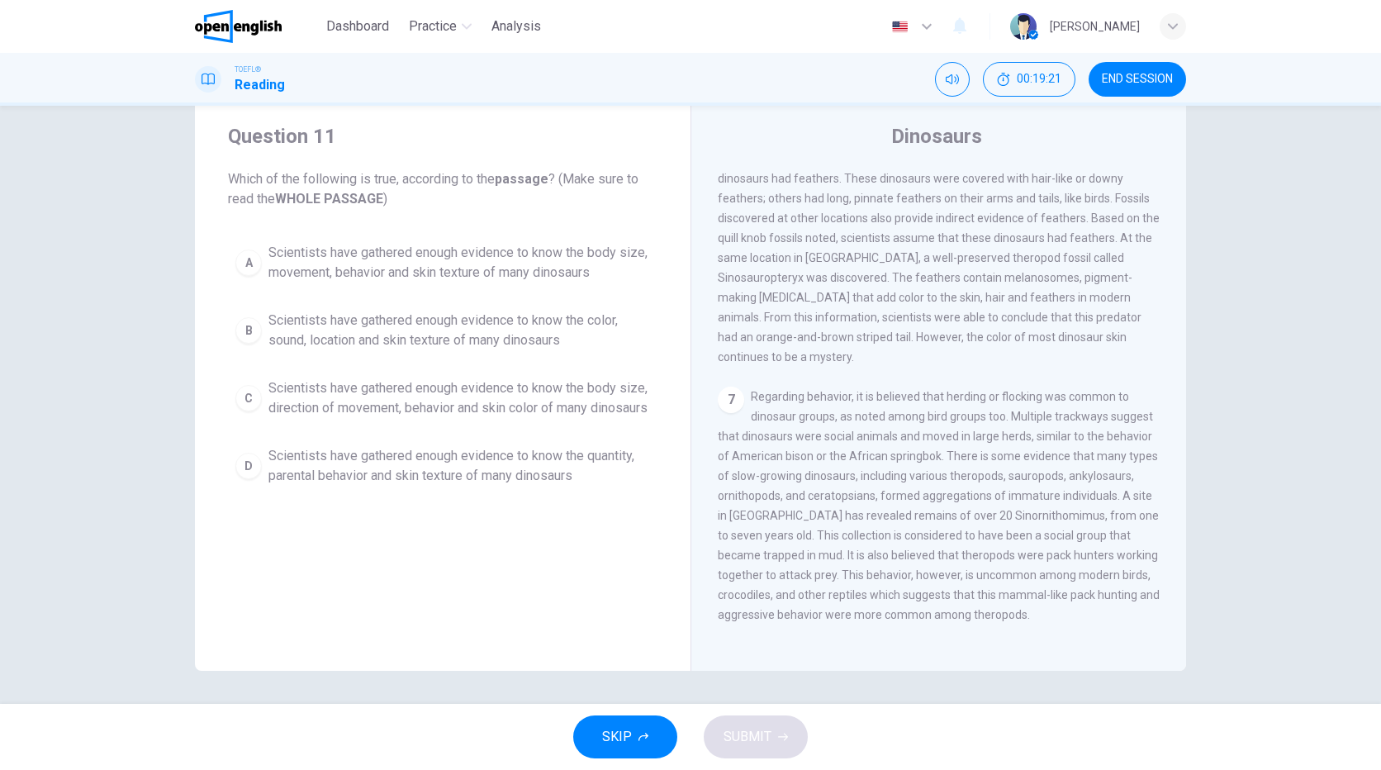
drag, startPoint x: 401, startPoint y: 327, endPoint x: 410, endPoint y: 330, distance: 9.7
click at [404, 327] on span "Scientists have gathered enough evidence to know the color, sound, location and…" at bounding box center [459, 331] width 382 height 40
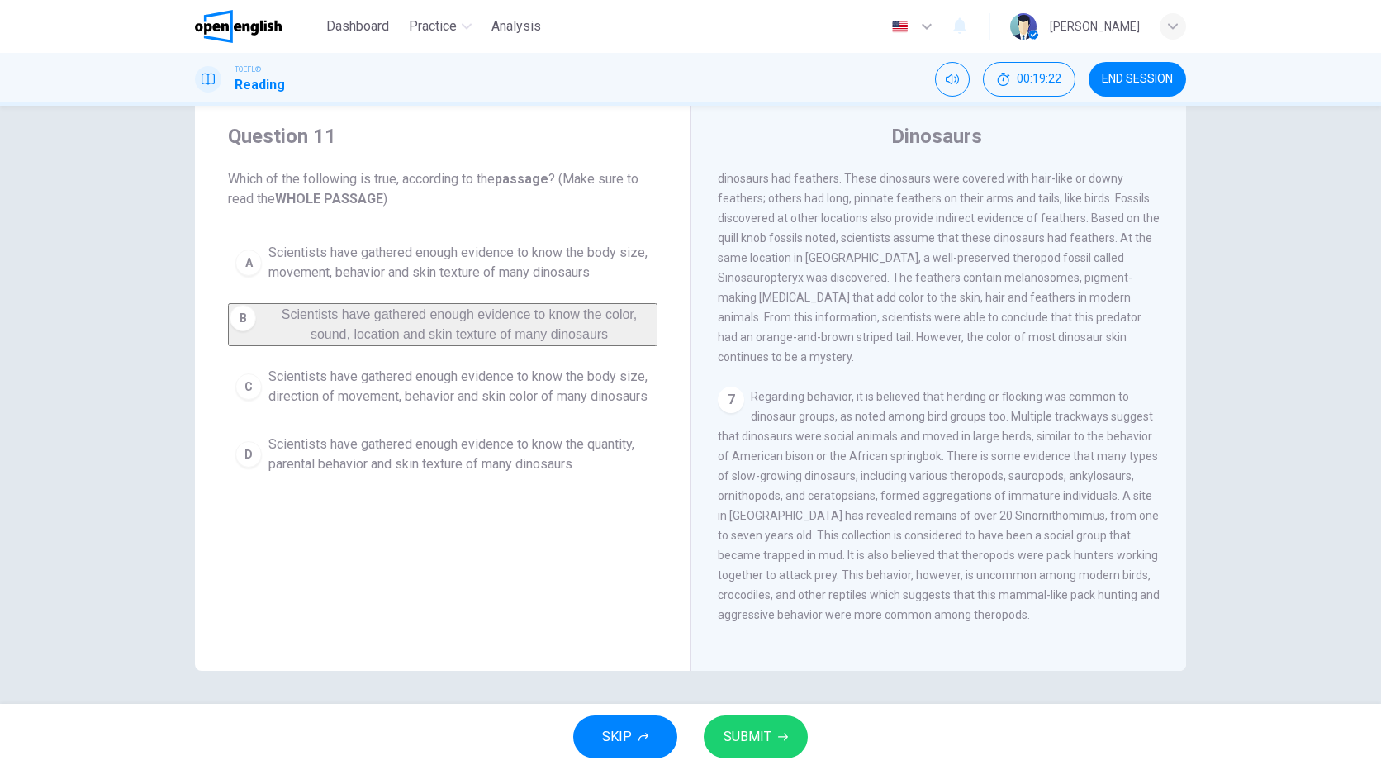
click at [748, 738] on span "SUBMIT" at bounding box center [748, 736] width 48 height 23
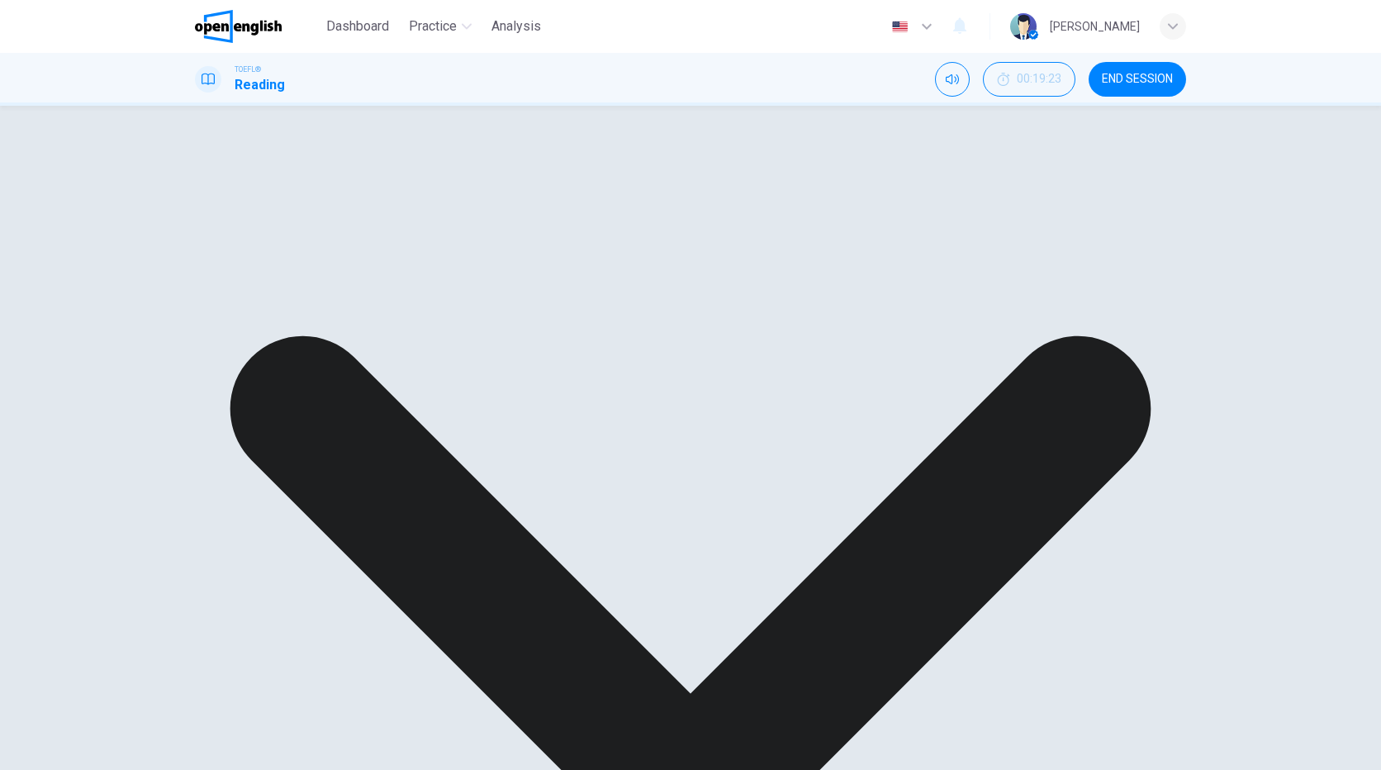
scroll to position [0, 0]
click at [954, 83] on icon "Mute" at bounding box center [952, 79] width 13 height 13
drag, startPoint x: 1119, startPoint y: 72, endPoint x: 747, endPoint y: 98, distance: 372.6
click at [1120, 73] on span "END SESSION" at bounding box center [1137, 79] width 71 height 13
